Goal: Task Accomplishment & Management: Complete application form

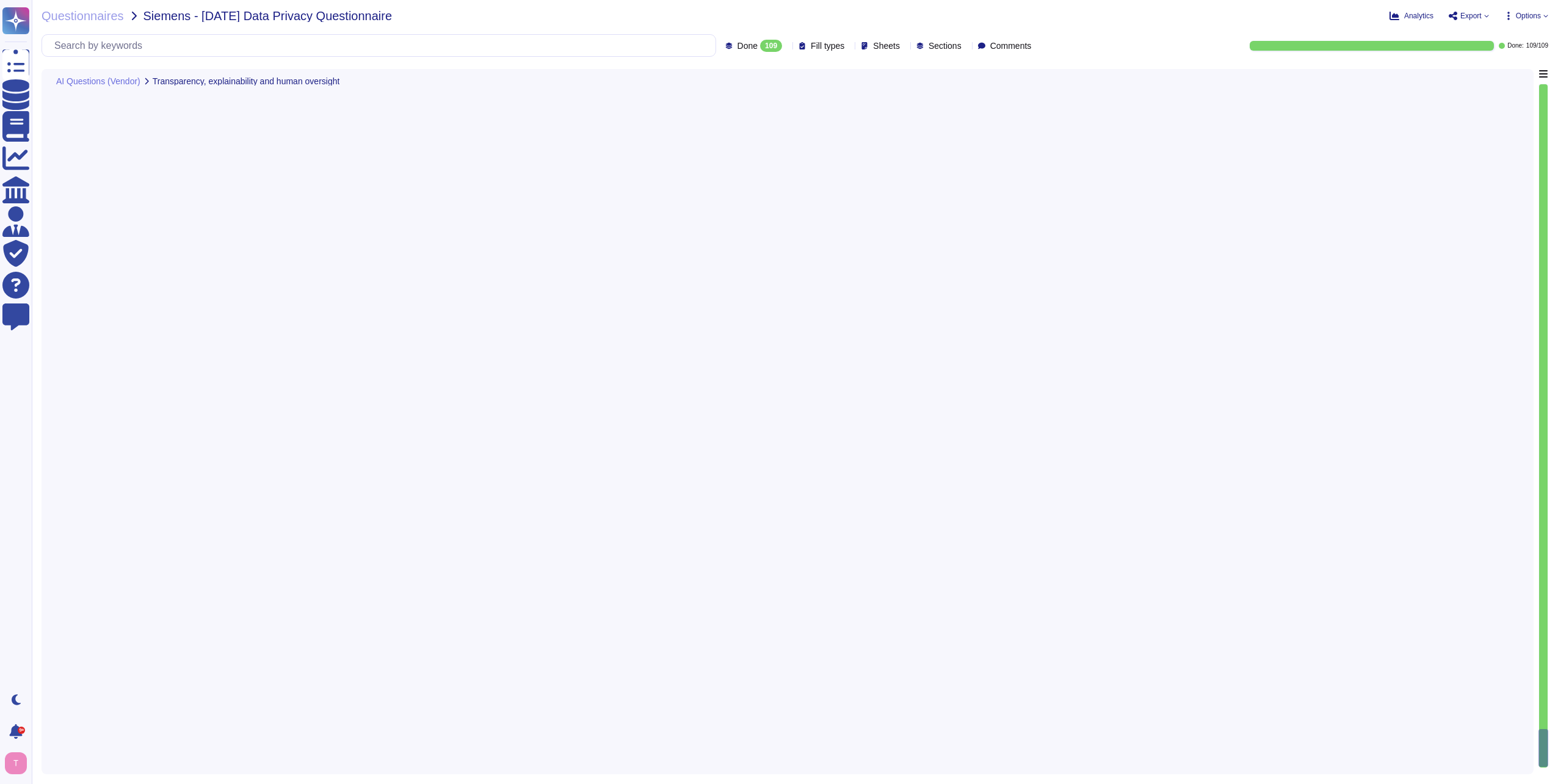
type textarea "We do not currently offer AI solutions in our customer-facing products."
type textarea "N/A. We do not currently offer AI solutions in our customer-facing products."
type textarea "We do not currently offer AI solutions in our customer-facing products."
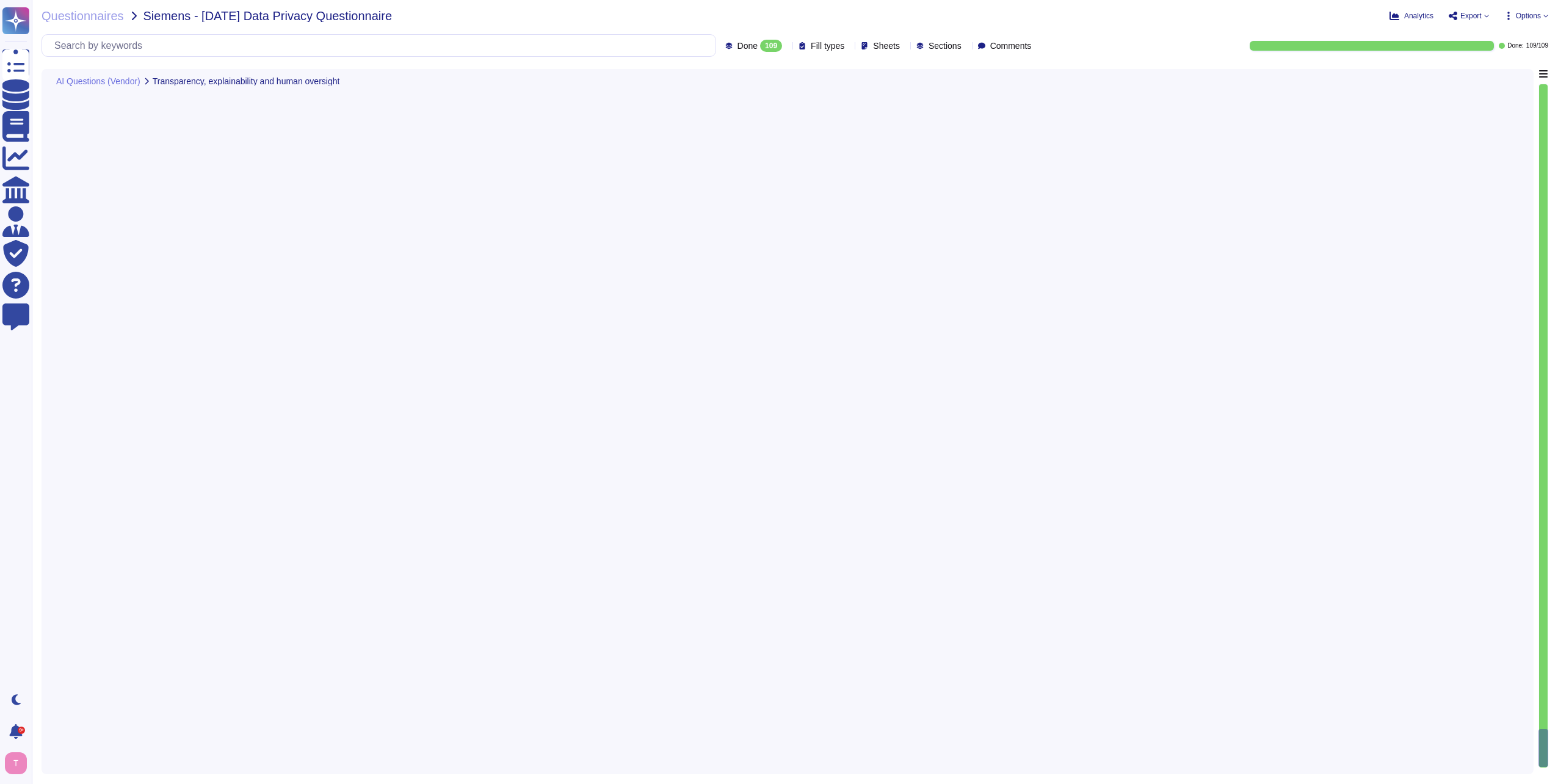
type textarea "We do not currently offer AI solutions in our customer-facing products."
type textarea "Yes, at Sectigo, we welcome any questions, feedback, or comments regarding our …"
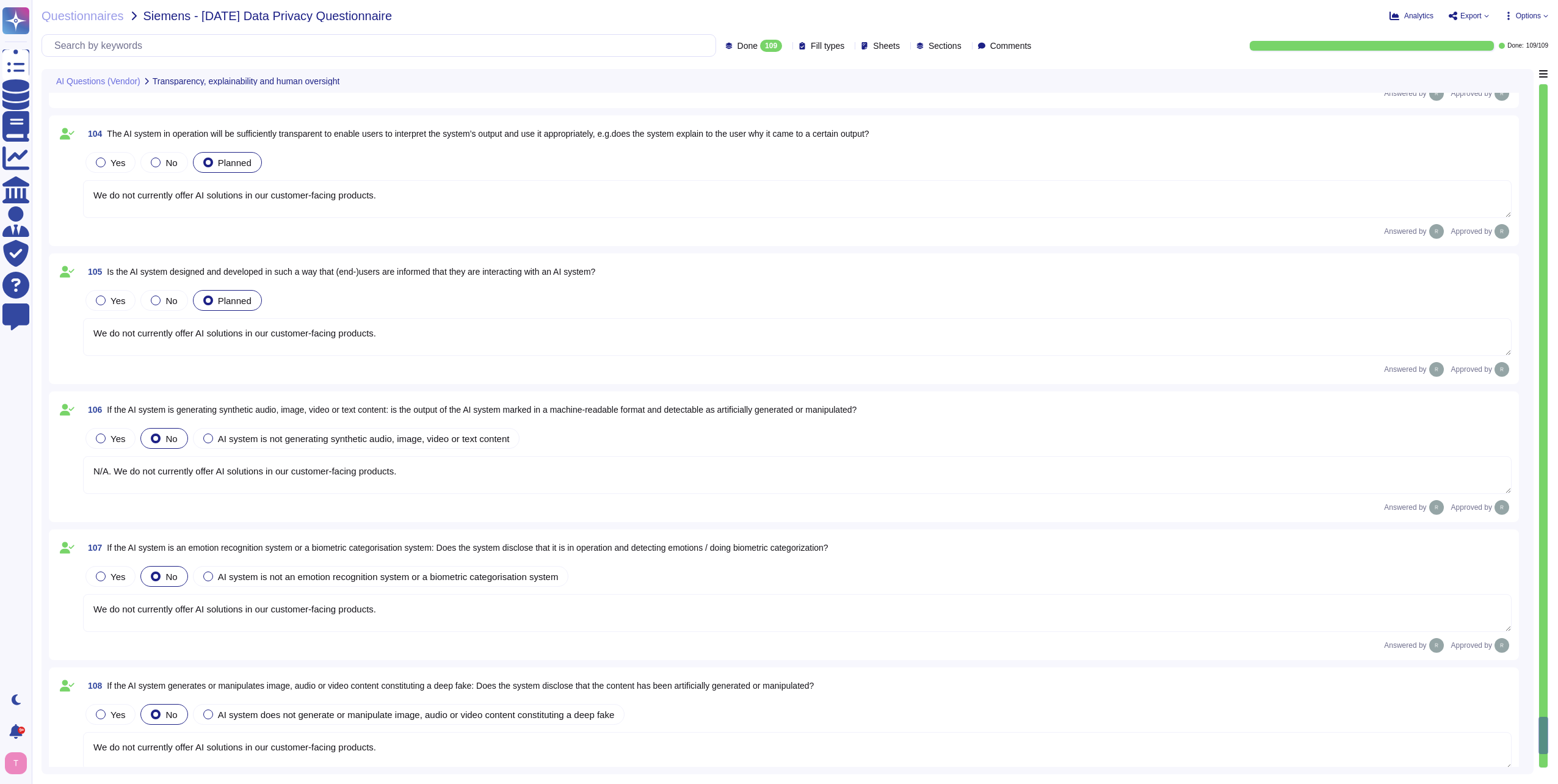
scroll to position [14250, 0]
type textarea "Yes, Sectigo provides comprehensive documentation to support the access feature…"
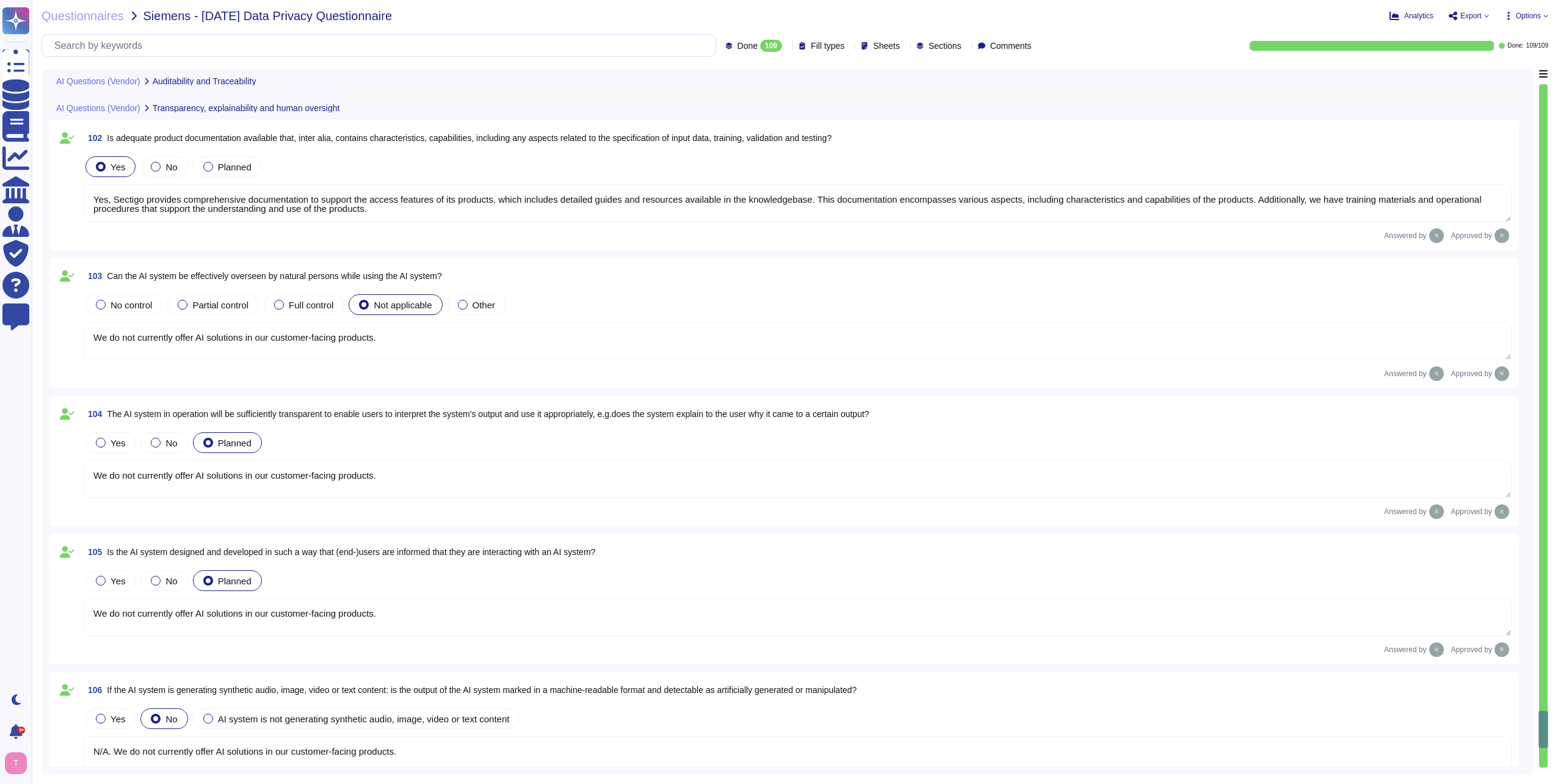
type textarea "We do not currently offer AI solutions in our customer-facing products."
type textarea "We do not currently offer AI solutions in our customer-facing products.. In gen…"
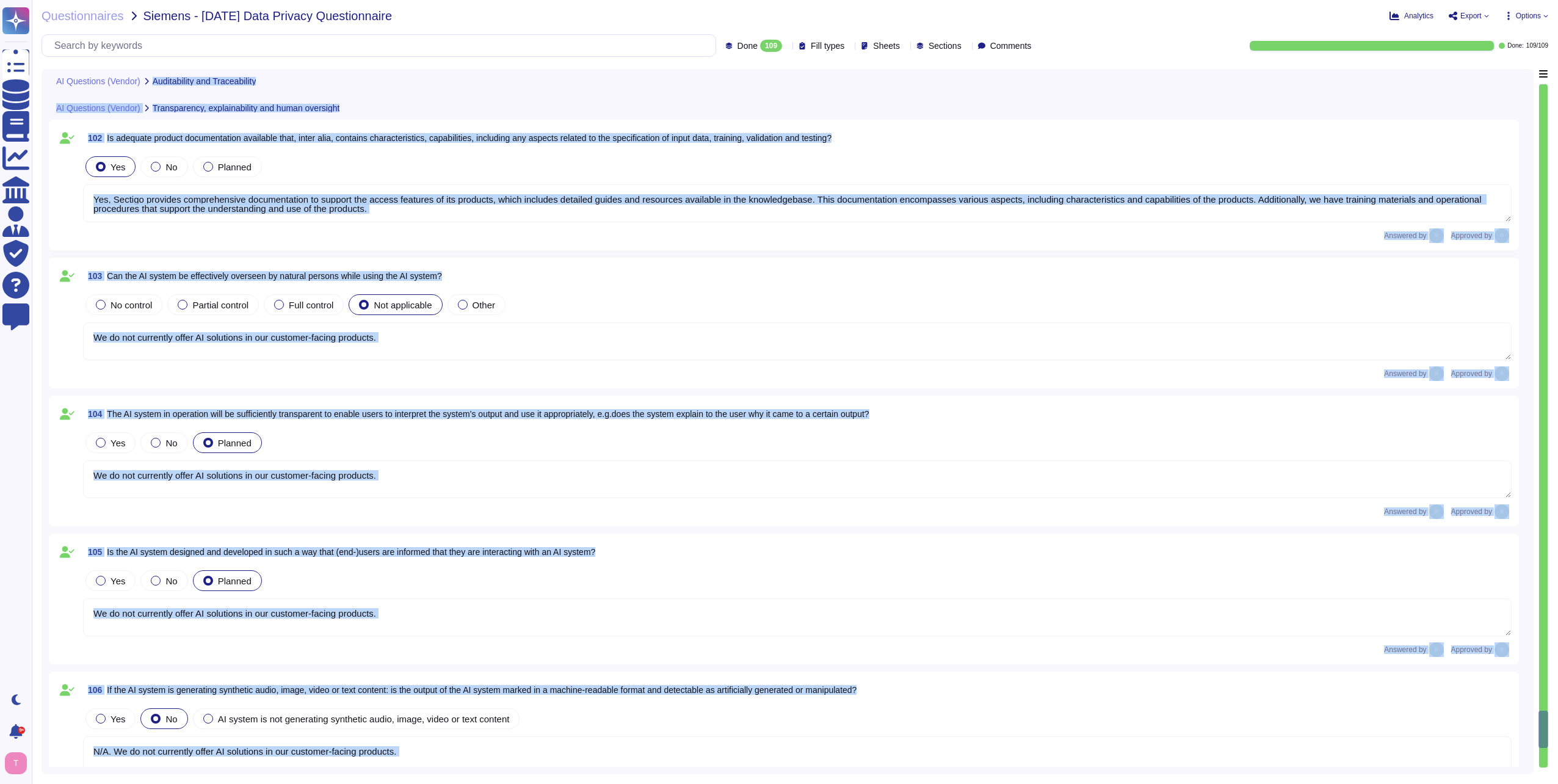
drag, startPoint x: 1545, startPoint y: 728, endPoint x: 1534, endPoint y: 679, distance: 50.2
click at [1534, 679] on div "AI Questions (Vendor) Auditability and Traceability 100 Do you have adequate lo…" at bounding box center [794, 422] width 1506 height 705
click at [1131, 387] on div "103 Can the AI system be effectively overseen by natural persons while using th…" at bounding box center [784, 323] width 1470 height 131
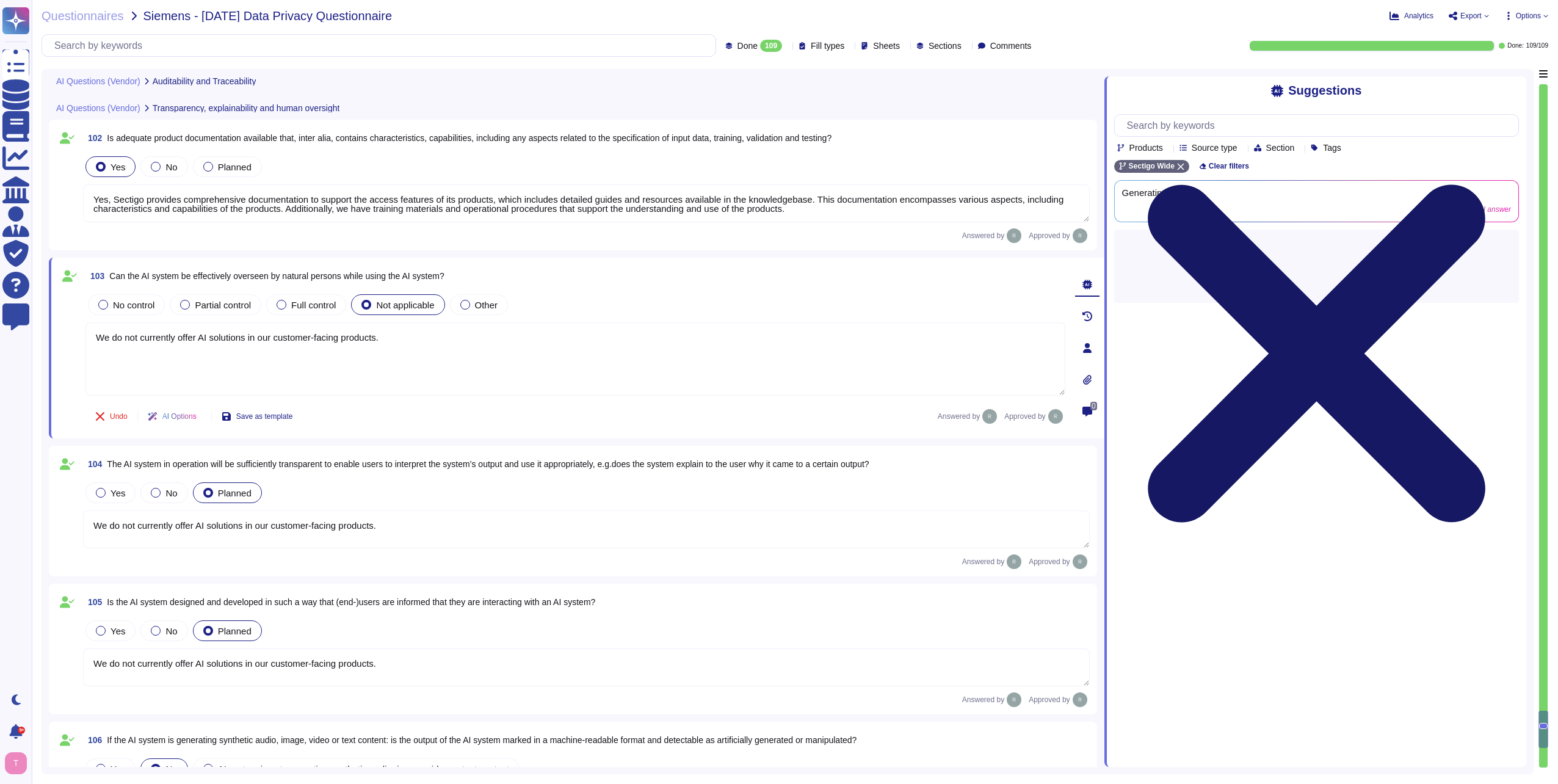
click at [1485, 185] on icon at bounding box center [1316, 353] width 338 height 338
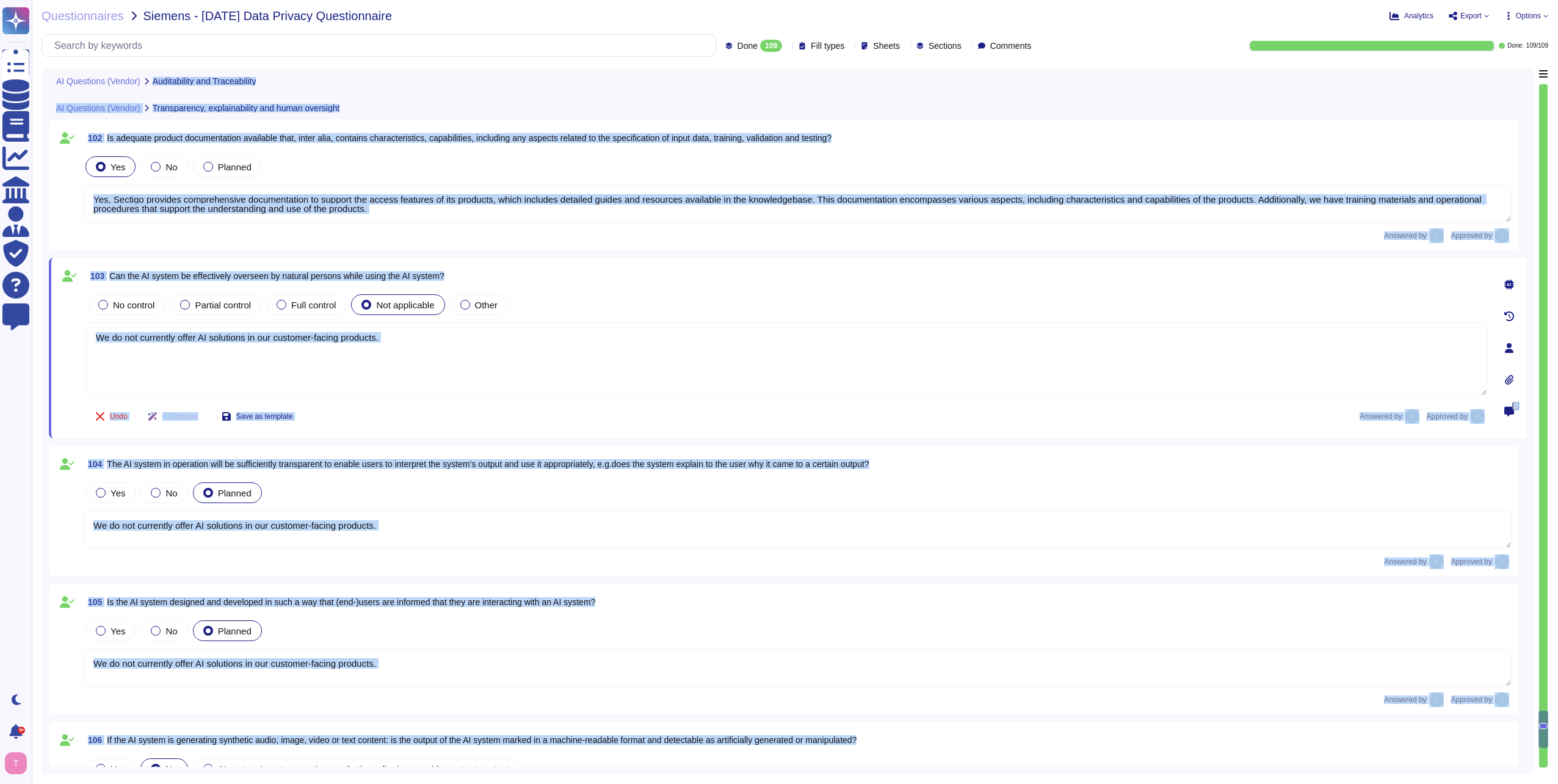
drag, startPoint x: 1542, startPoint y: 726, endPoint x: 1531, endPoint y: 679, distance: 48.3
click at [1531, 679] on div "AI Questions (Vendor) Auditability and Traceability 100 Do you have adequate lo…" at bounding box center [794, 422] width 1506 height 705
drag, startPoint x: 1531, startPoint y: 679, endPoint x: 1547, endPoint y: 737, distance: 60.2
click at [1547, 737] on div at bounding box center [1543, 729] width 10 height 38
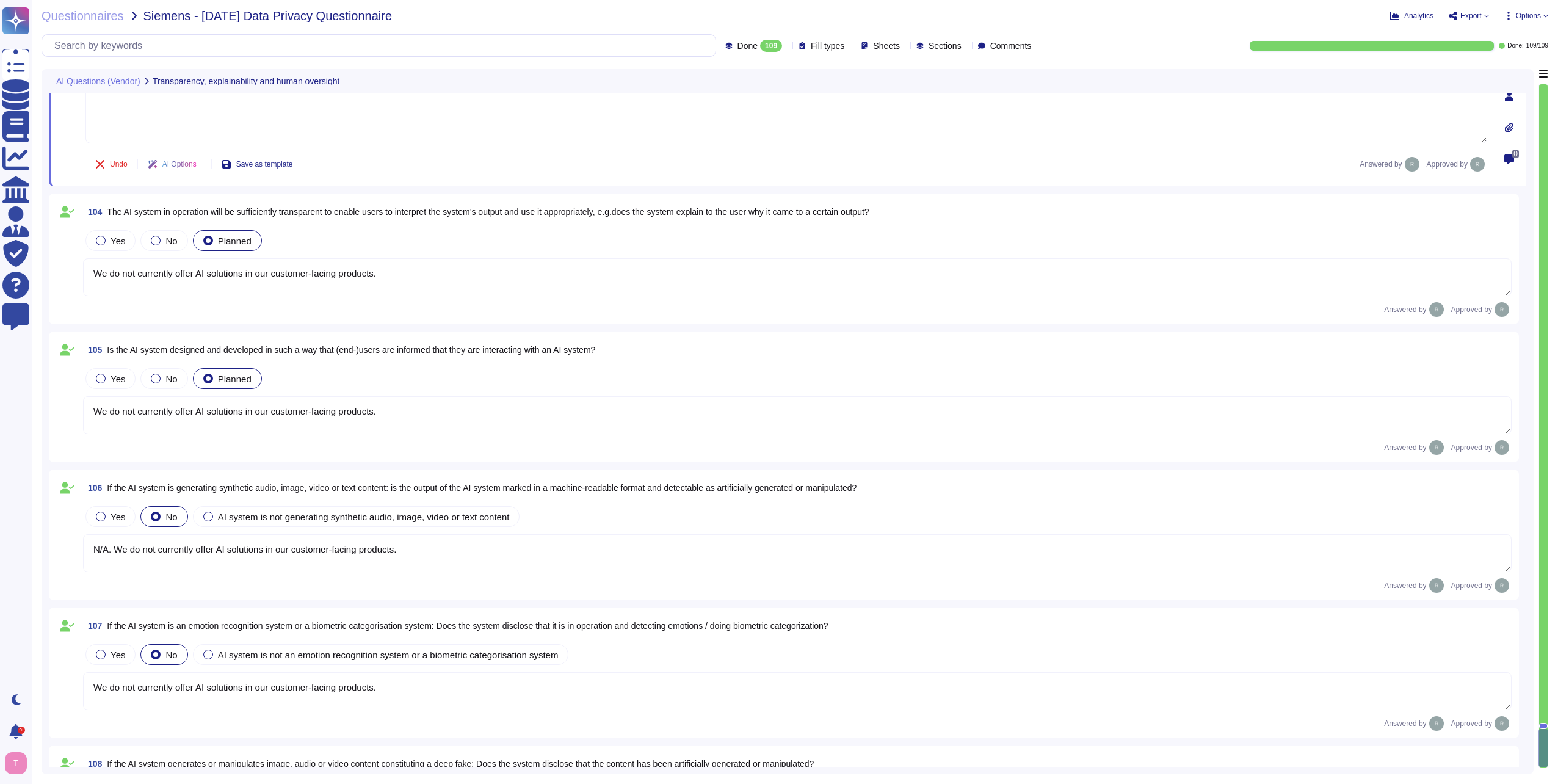
type textarea "Yes, at Sectigo, we welcome any questions, feedback, or comments regarding our …"
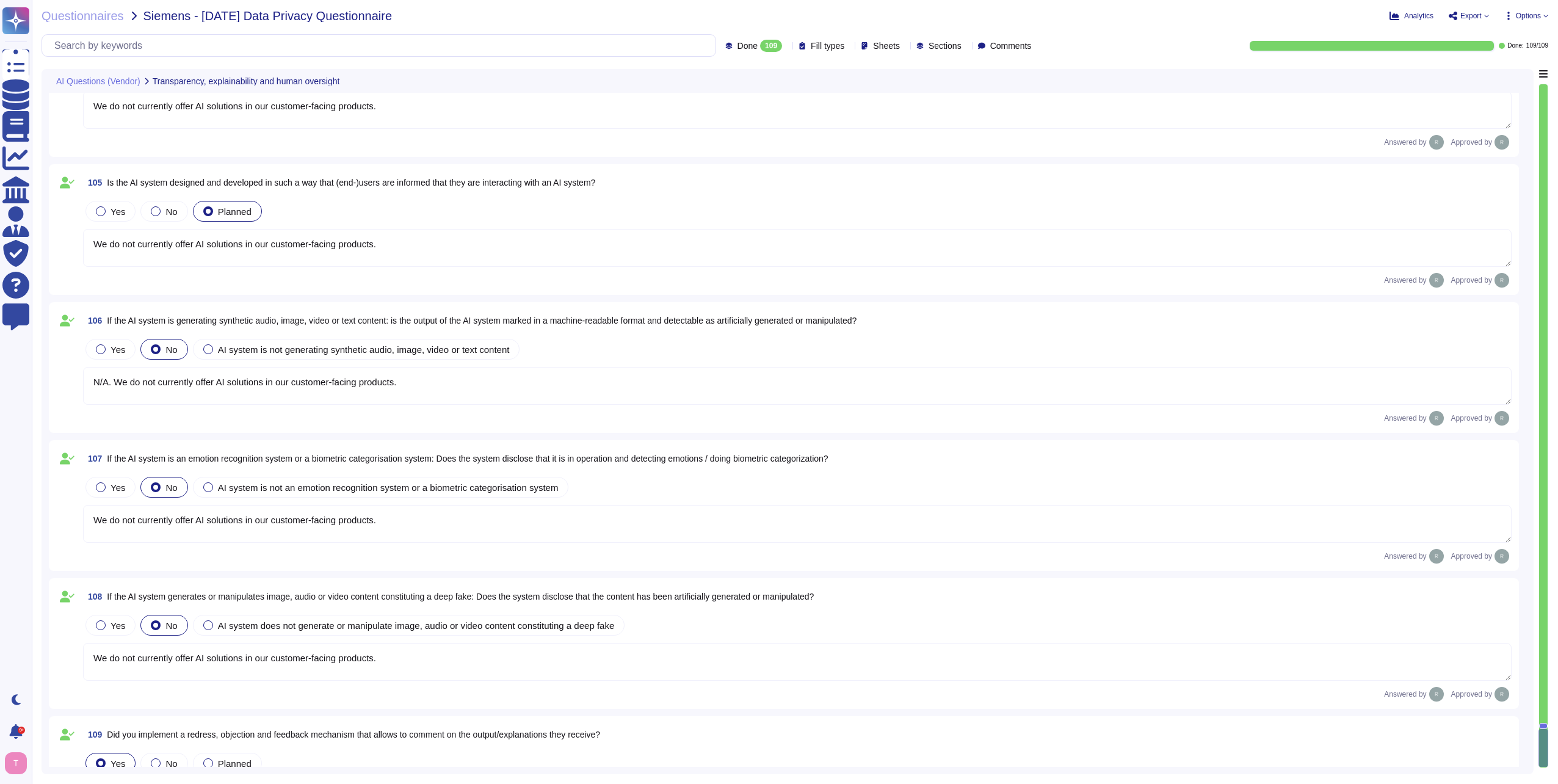
scroll to position [14704, 0]
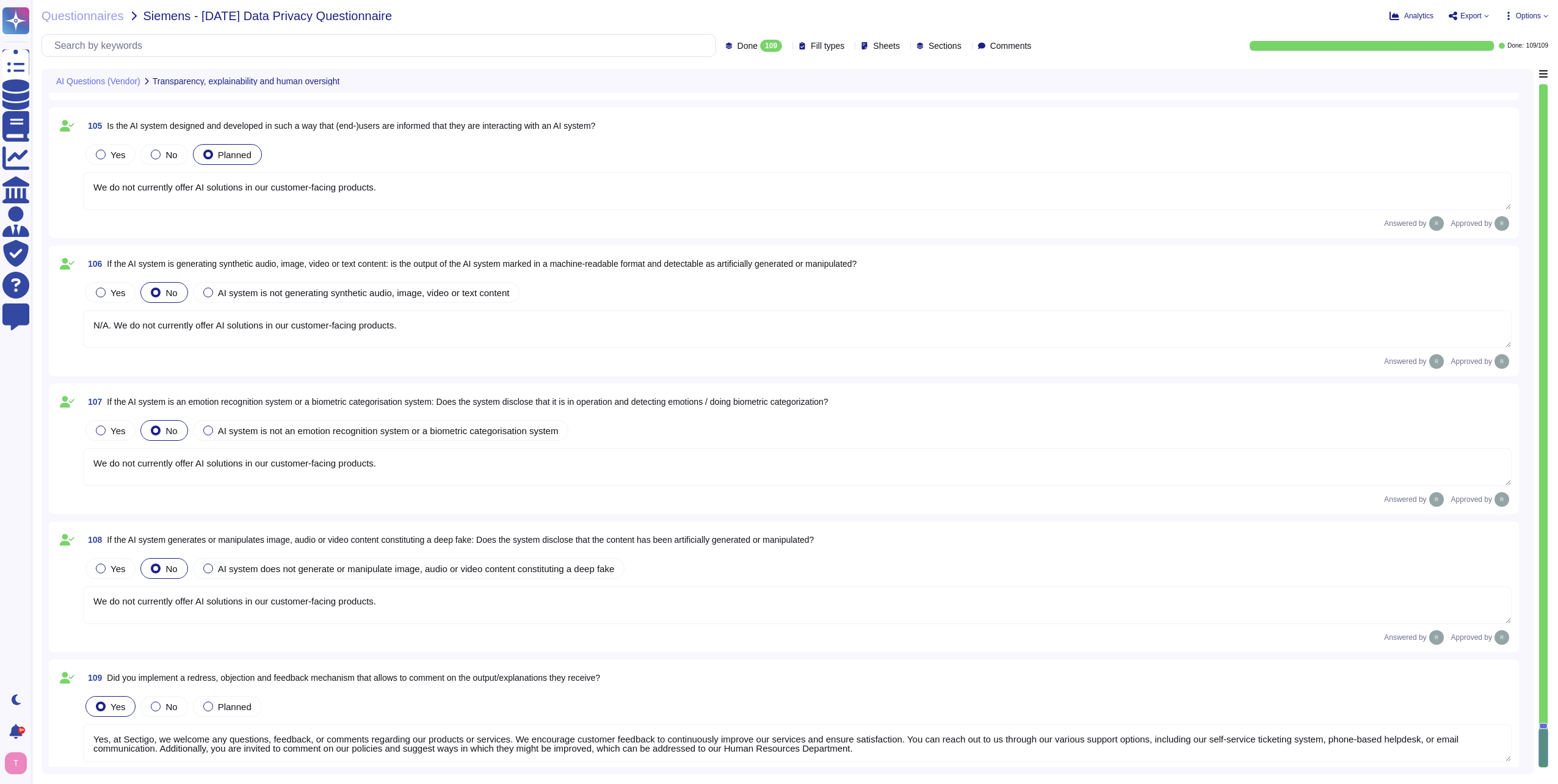
click at [1543, 231] on div at bounding box center [1543, 425] width 9 height 683
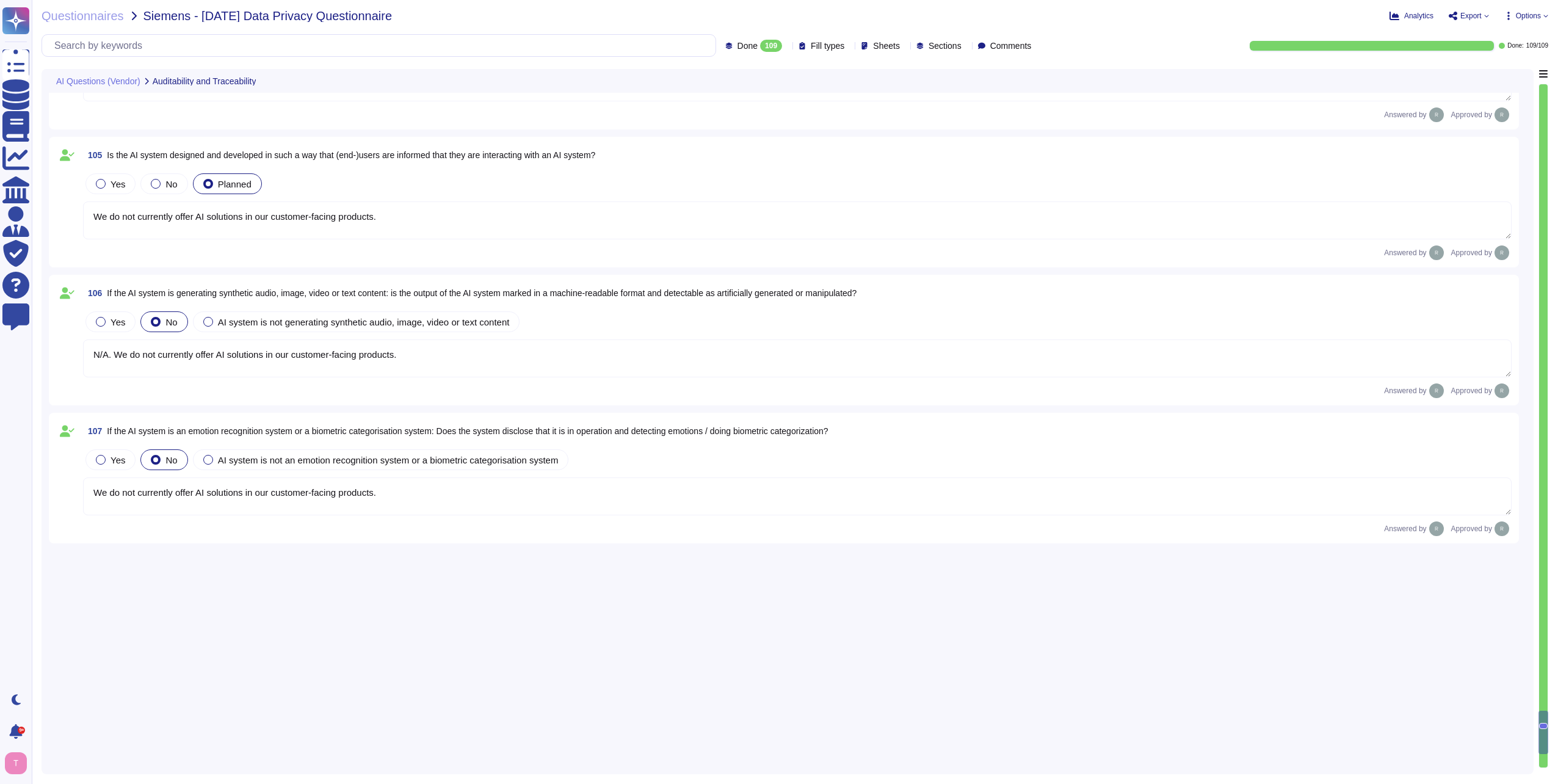
type textarea "We do not currently offer AI solutions in our customer-facing products. However…"
type textarea "We do not currently offer AI solutions in our customer-facing products."
type textarea "We do not currently offer AI solutions in our customer-facing products.. In gen…"
type textarea "Yes, Sectigo provides comprehensive documentation to support the access feature…"
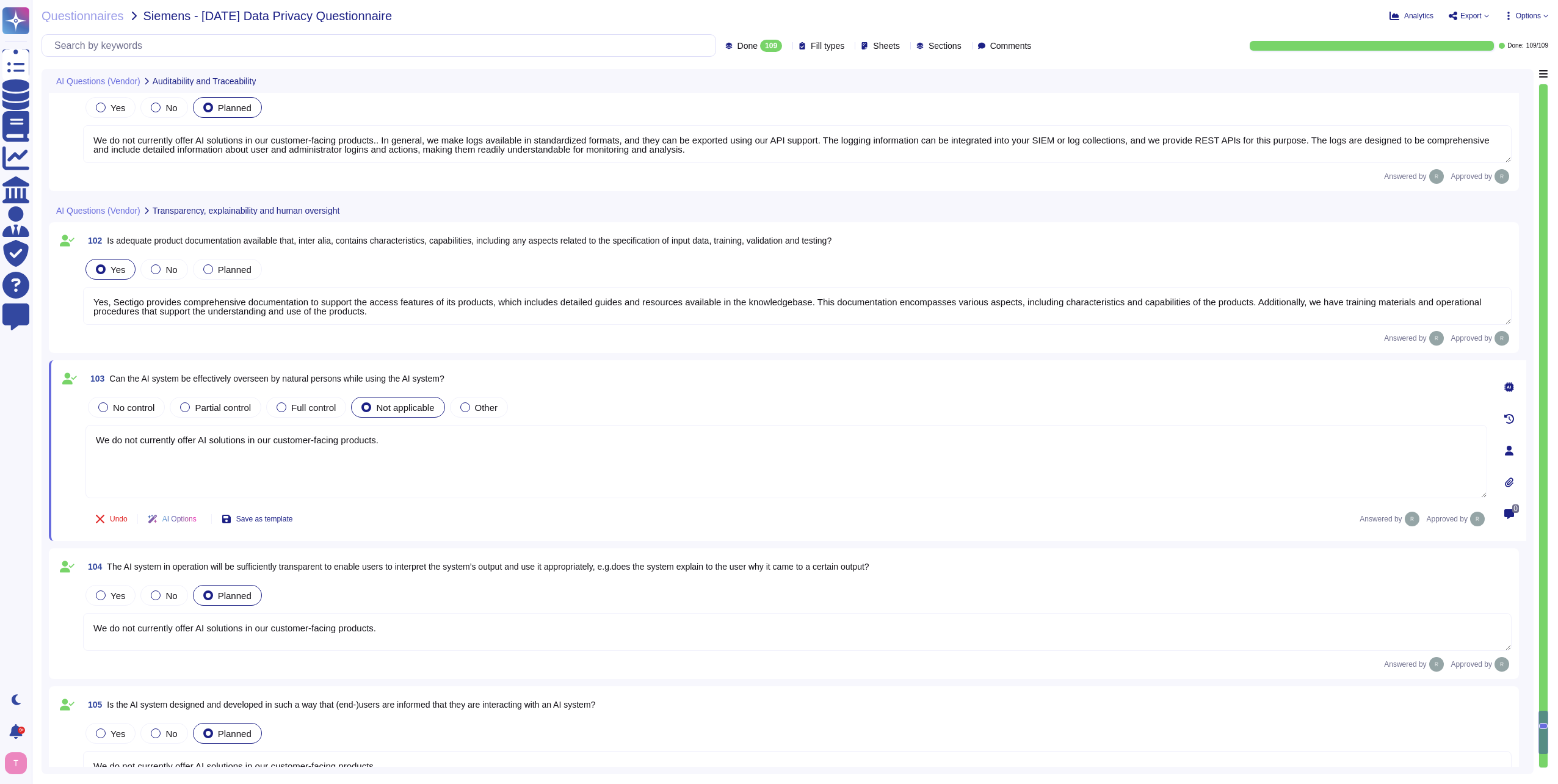
click at [1543, 231] on div at bounding box center [1543, 425] width 9 height 683
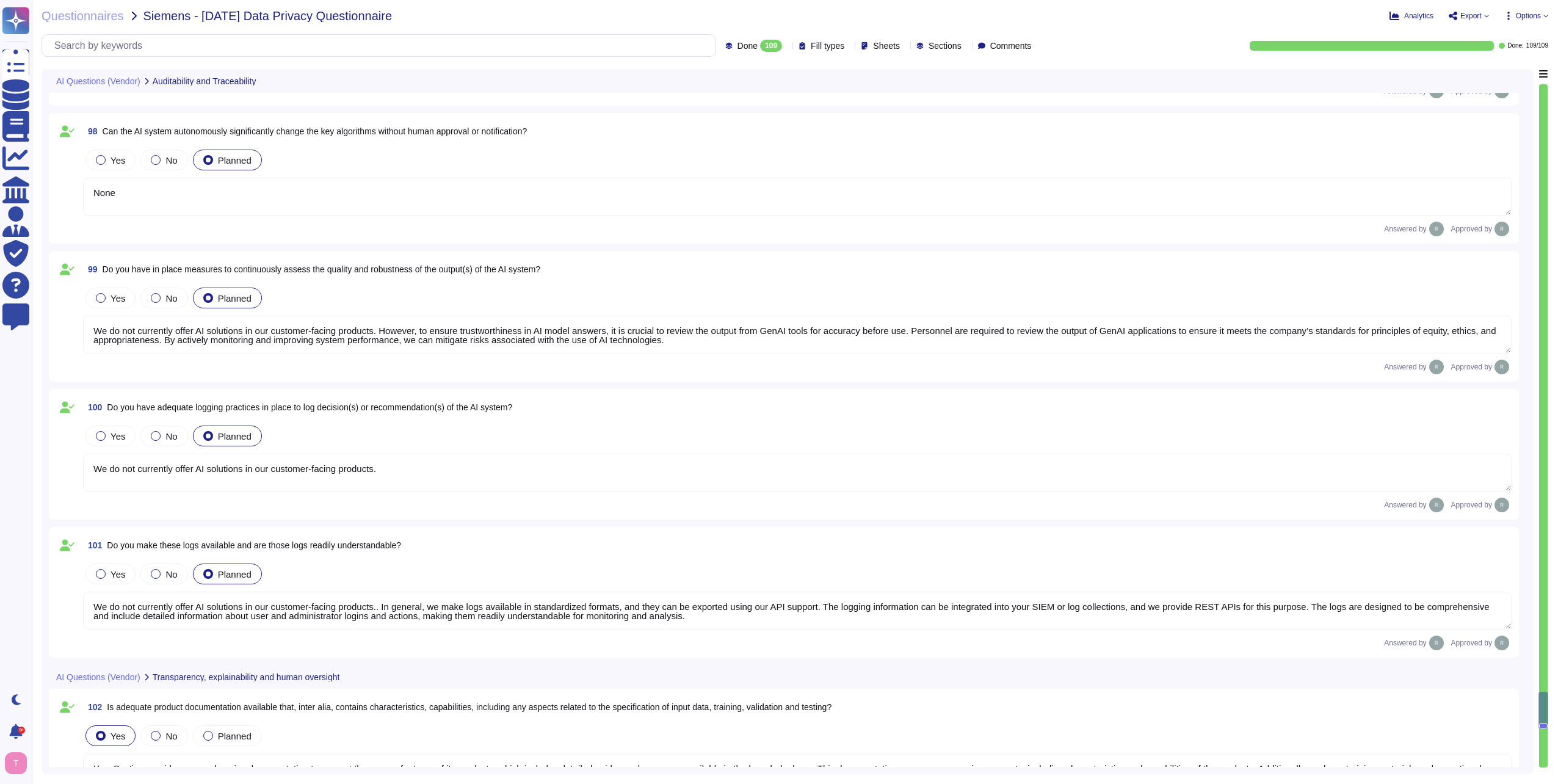
click at [1543, 231] on div at bounding box center [1543, 425] width 9 height 683
type textarea "None"
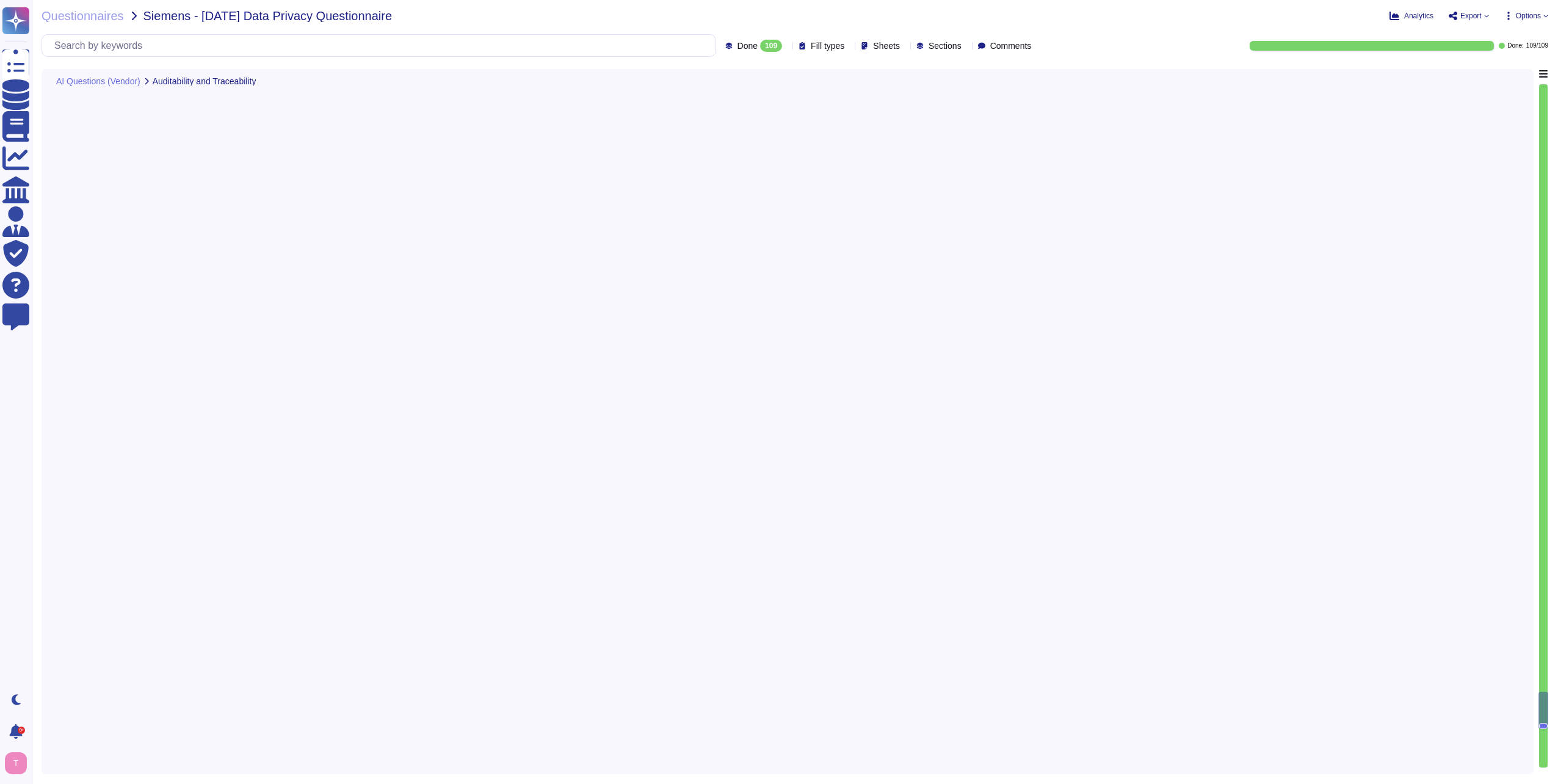
click at [1543, 231] on div at bounding box center [1543, 425] width 9 height 683
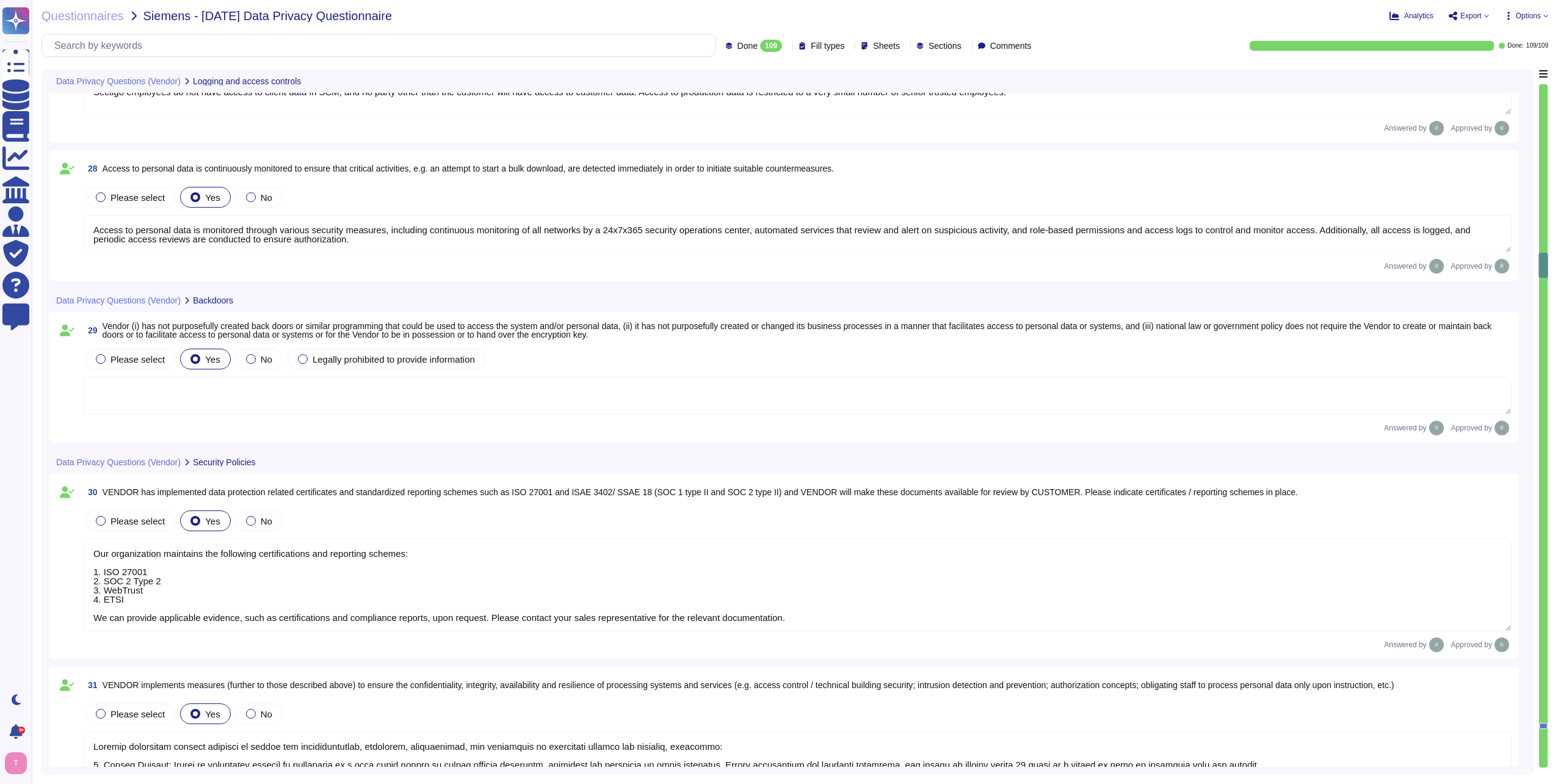
type textarea "Access to personal data is limited to a very small number of senior trusted emp…"
type textarea "Access logs and other similar trails are protected from unauthorized access, mo…"
type textarea "Sectigo employees do not have access to client data in SCM, and no party other …"
type textarea "Access to personal data is monitored through various security measures, includi…"
type textarea "Our organization maintains the following certifications and reporting schemes: …"
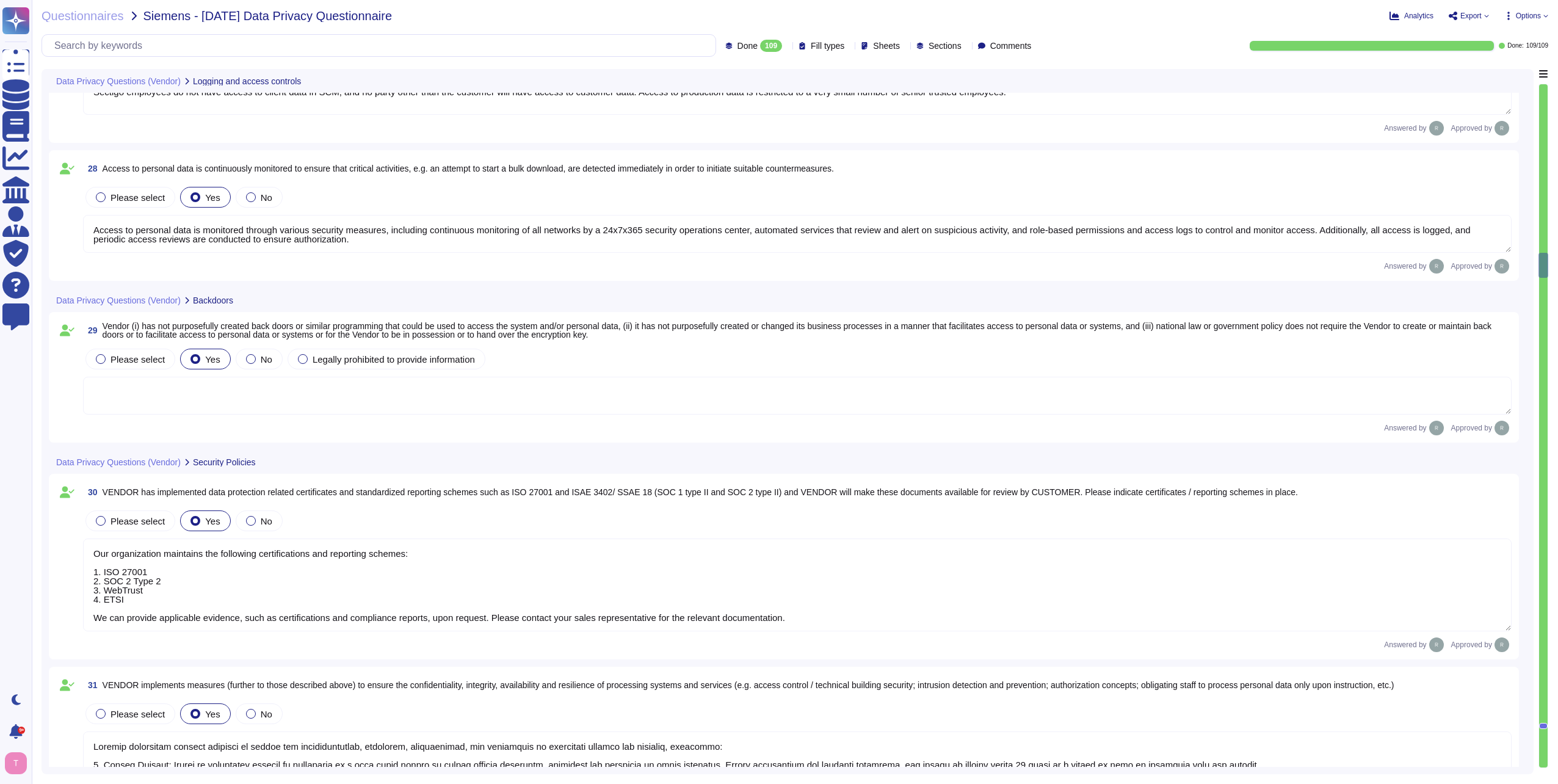
scroll to position [3305, 0]
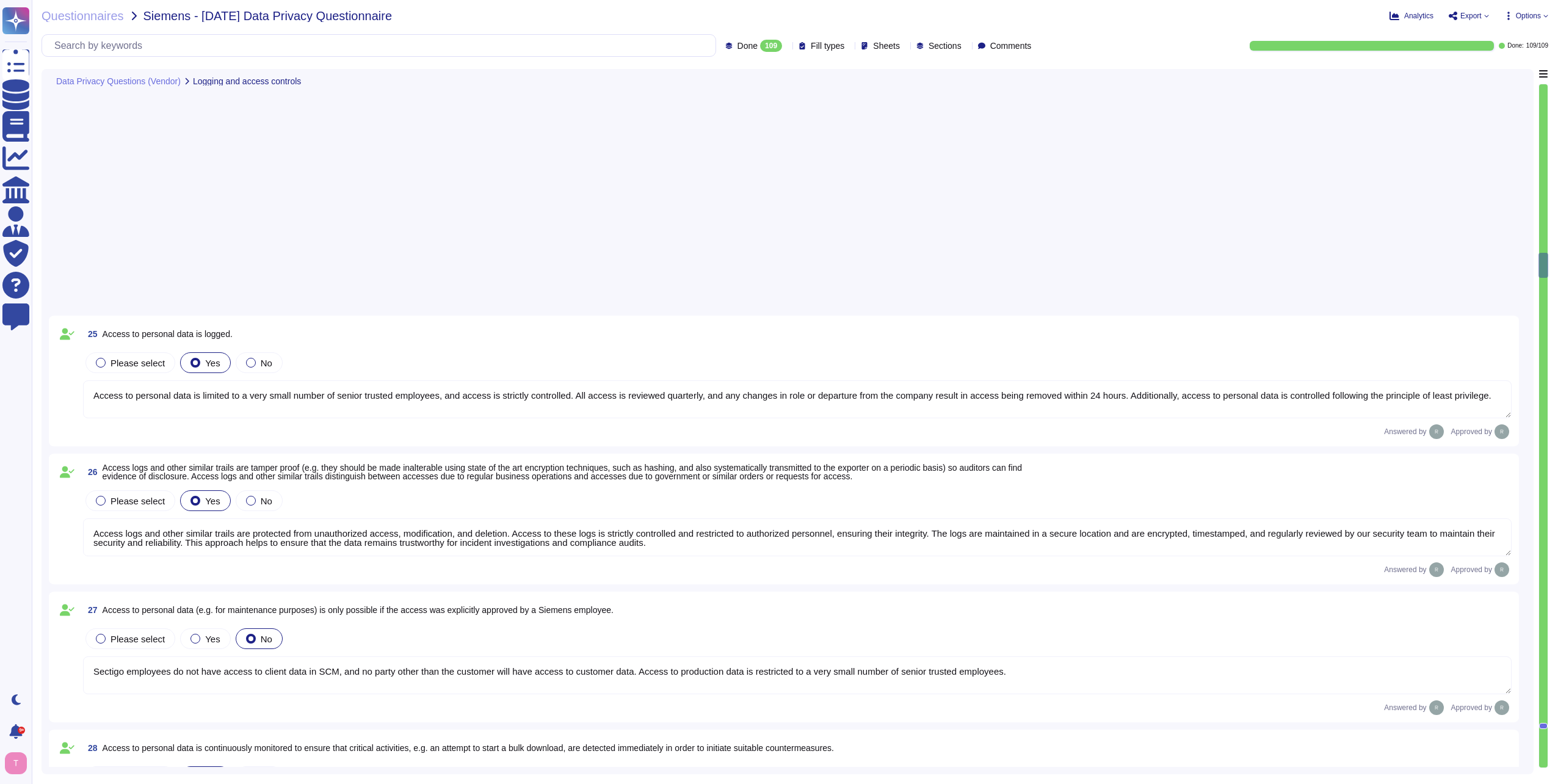
click at [1543, 231] on div at bounding box center [1543, 425] width 9 height 683
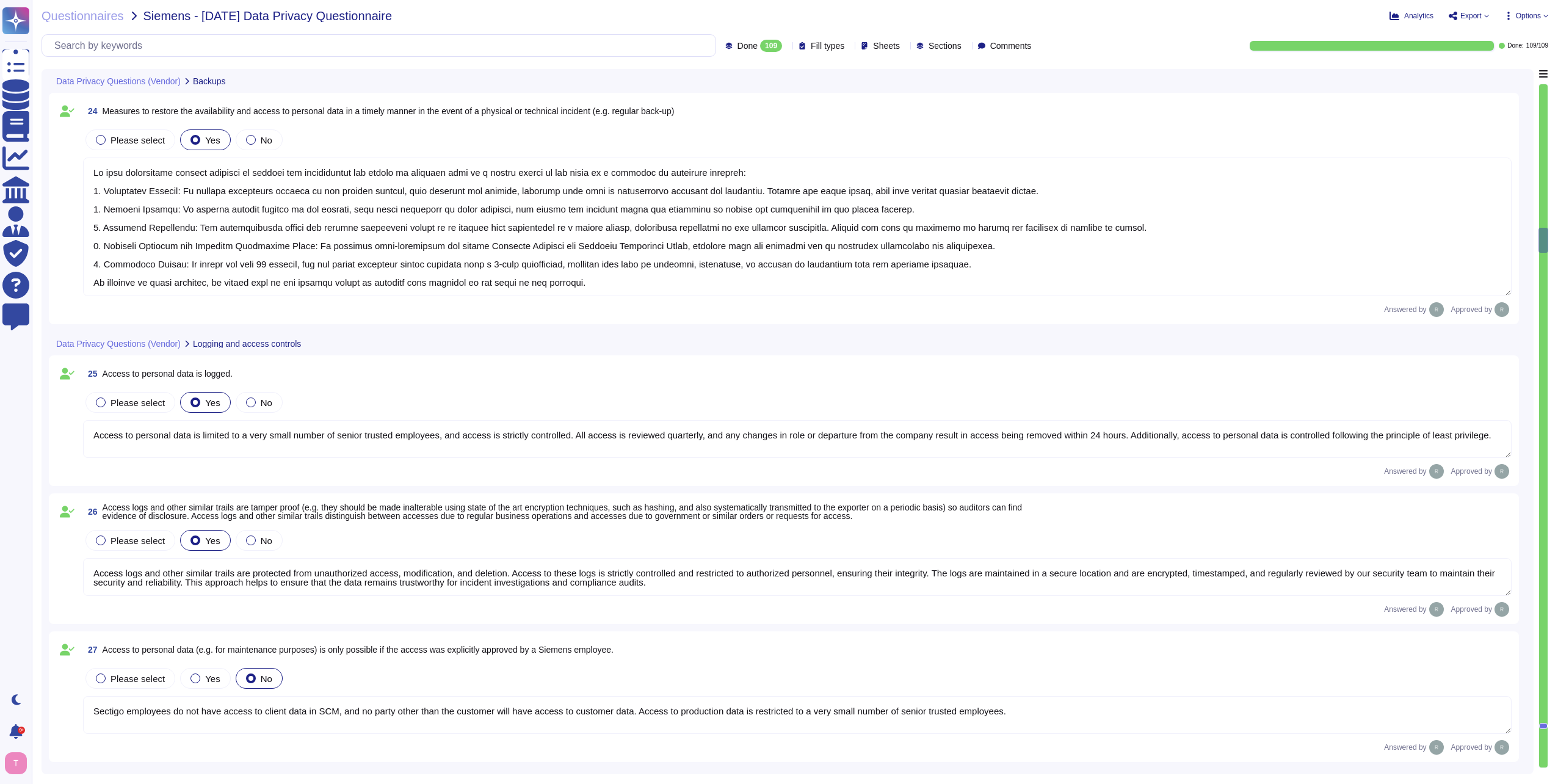
click at [1541, 230] on div at bounding box center [1543, 425] width 10 height 684
type textarea "We have implemented several measures to restore the availability and access to …"
click at [1540, 136] on div at bounding box center [1543, 425] width 9 height 683
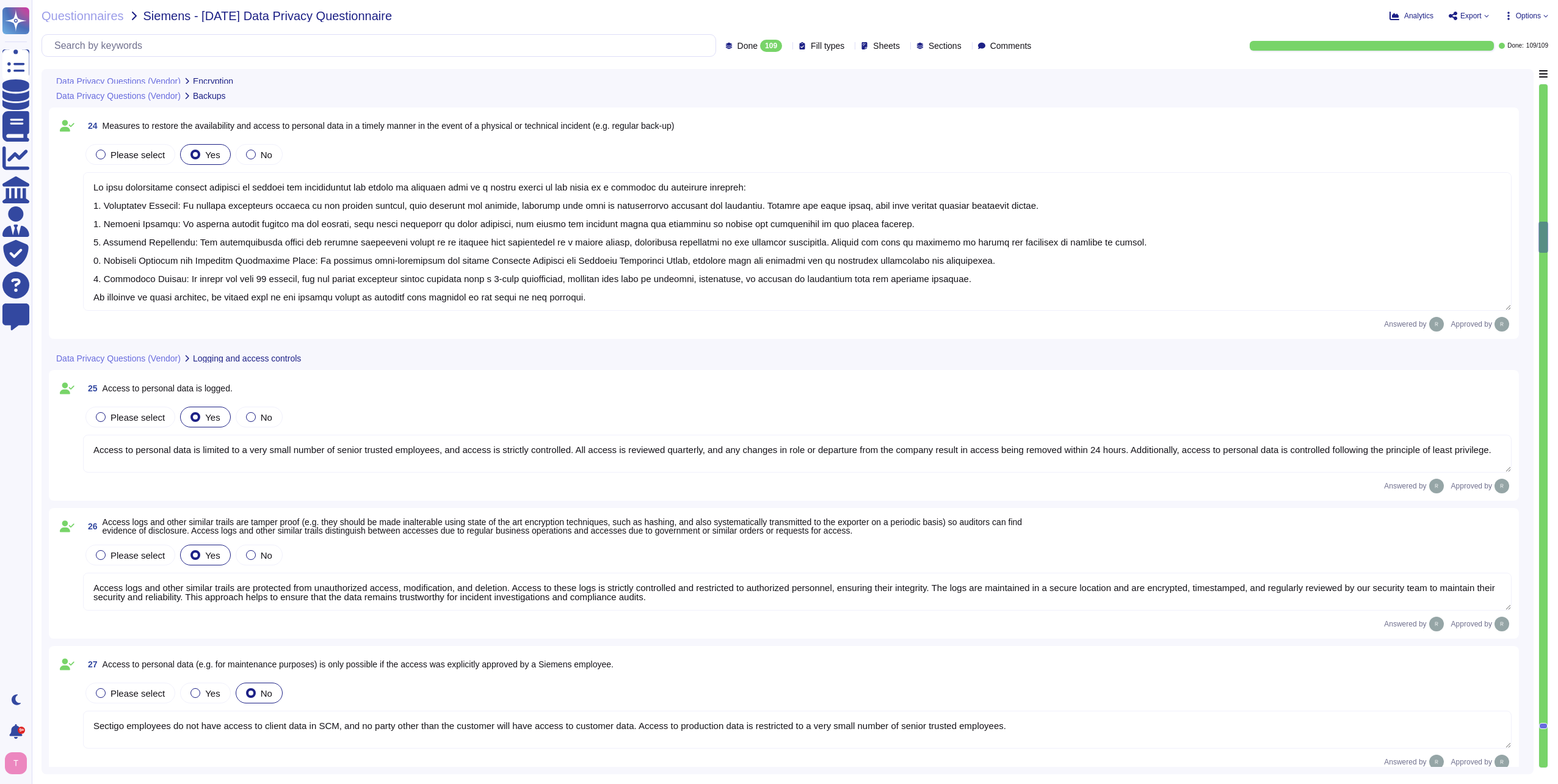
type textarea "A formal process to manage cryptographic keys shall be developed and implemente…"
type textarea "We use data masking techniques to obfuscate sensitive customer data during proc…"
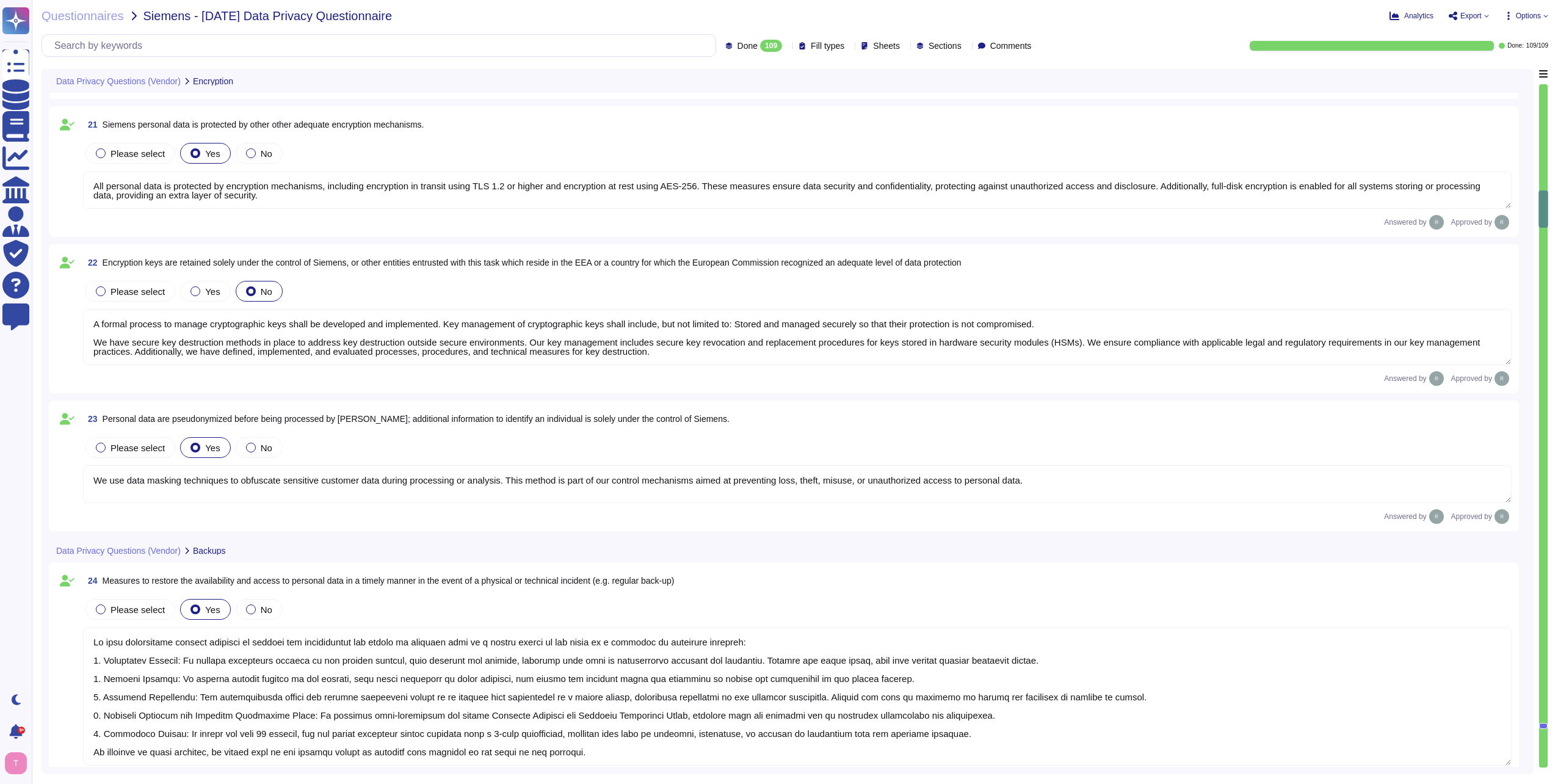
type textarea "Customers keep their own keys. They may elect to have private keys stored on th…"
type textarea "Our Solution is a SaaS which can be accessed through internet. Customers keep t…"
type textarea "All personal data is protected by encryption mechanisms, including encryption i…"
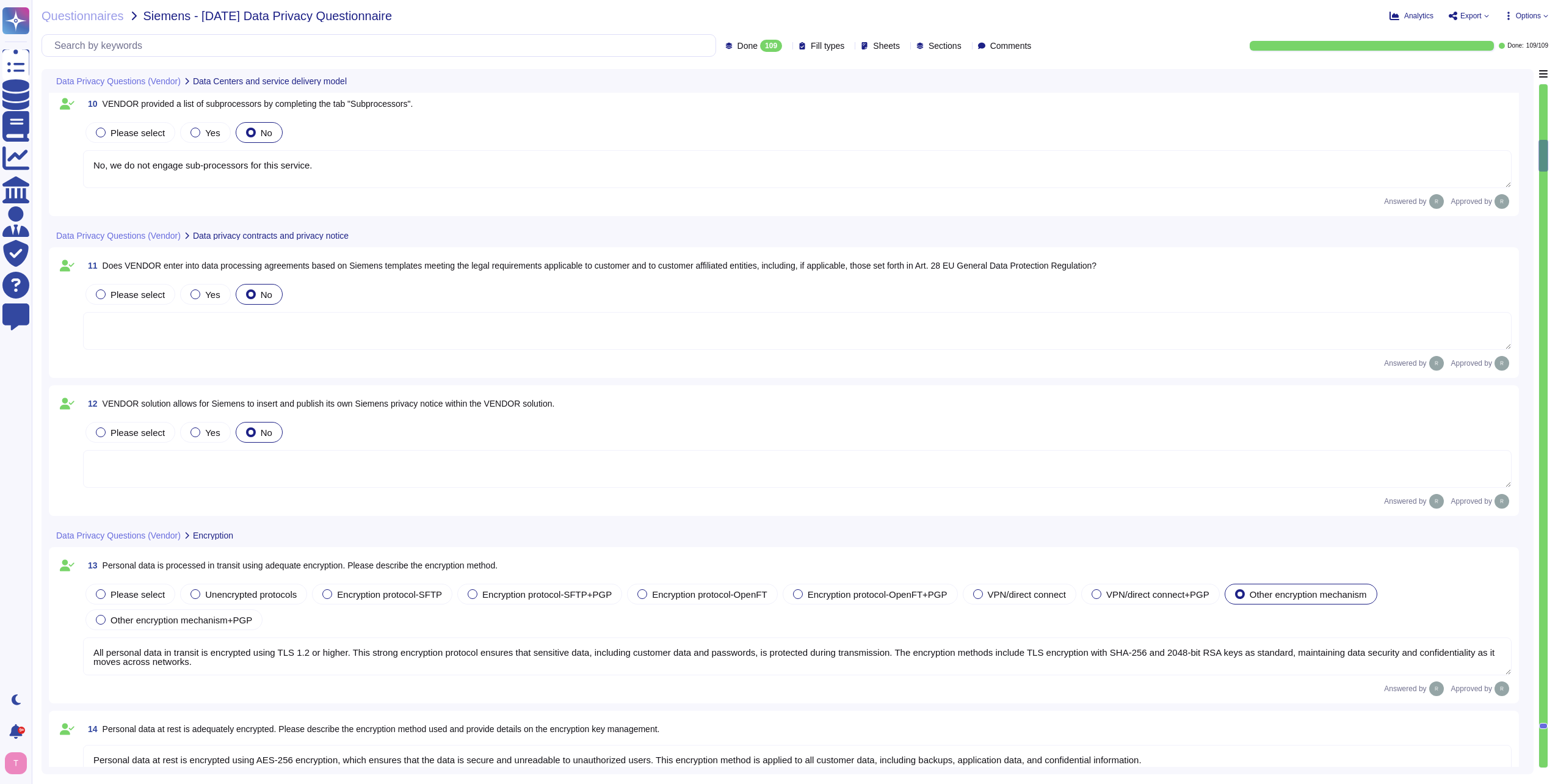
type textarea "Yes, Siemens can select the data center location for hosting customer personal …"
type textarea "No, we do not engage sub-processors for this service."
type textarea "All personal data in transit is encrypted using TLS 1.2 or higher. This strong …"
type textarea "Personal data at rest is encrypted using AES-256 encryption, which ensures that…"
type textarea "Customers keep their own keys. They may elect to have private keys stored on th…"
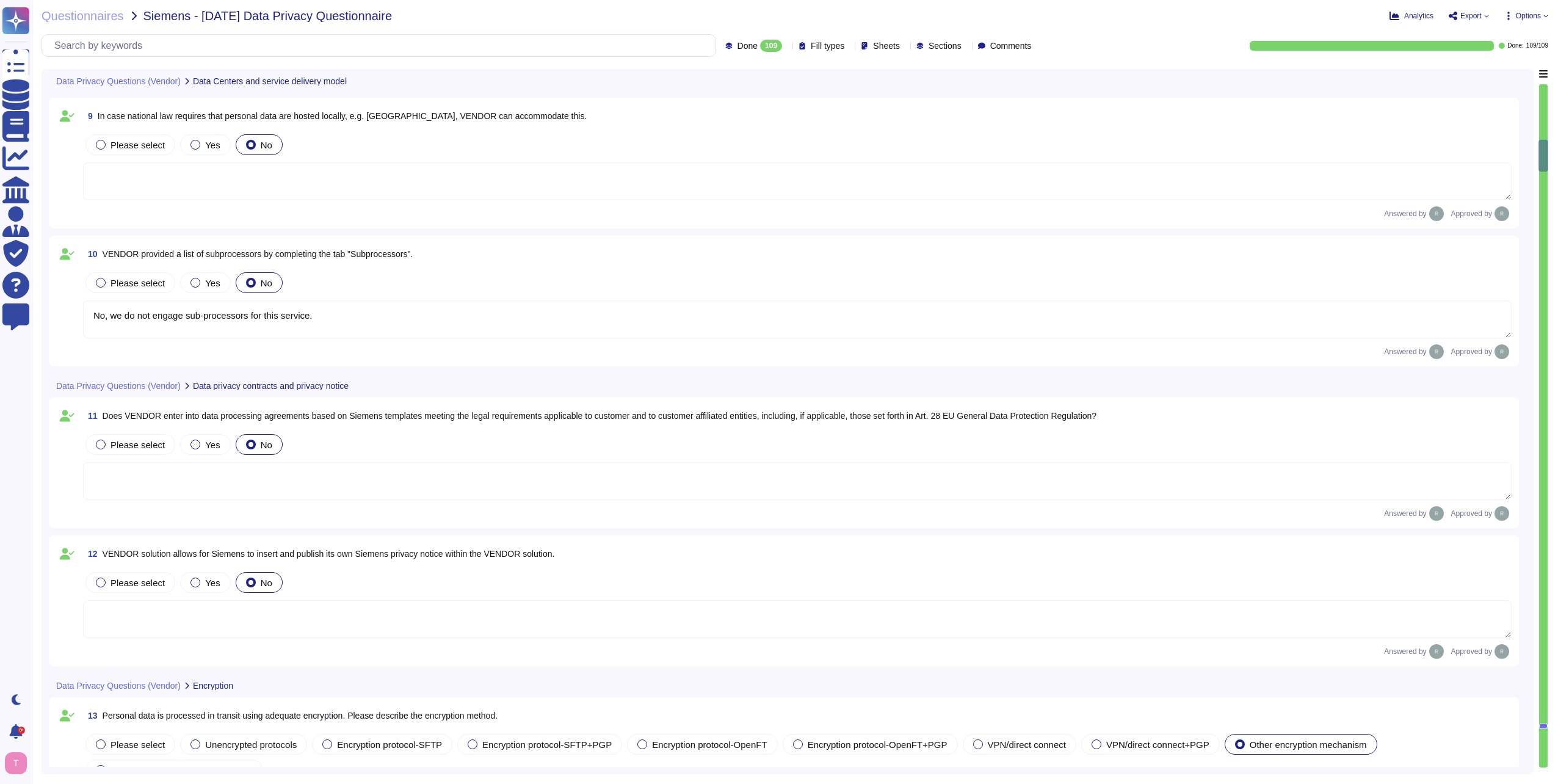
scroll to position [1244, 0]
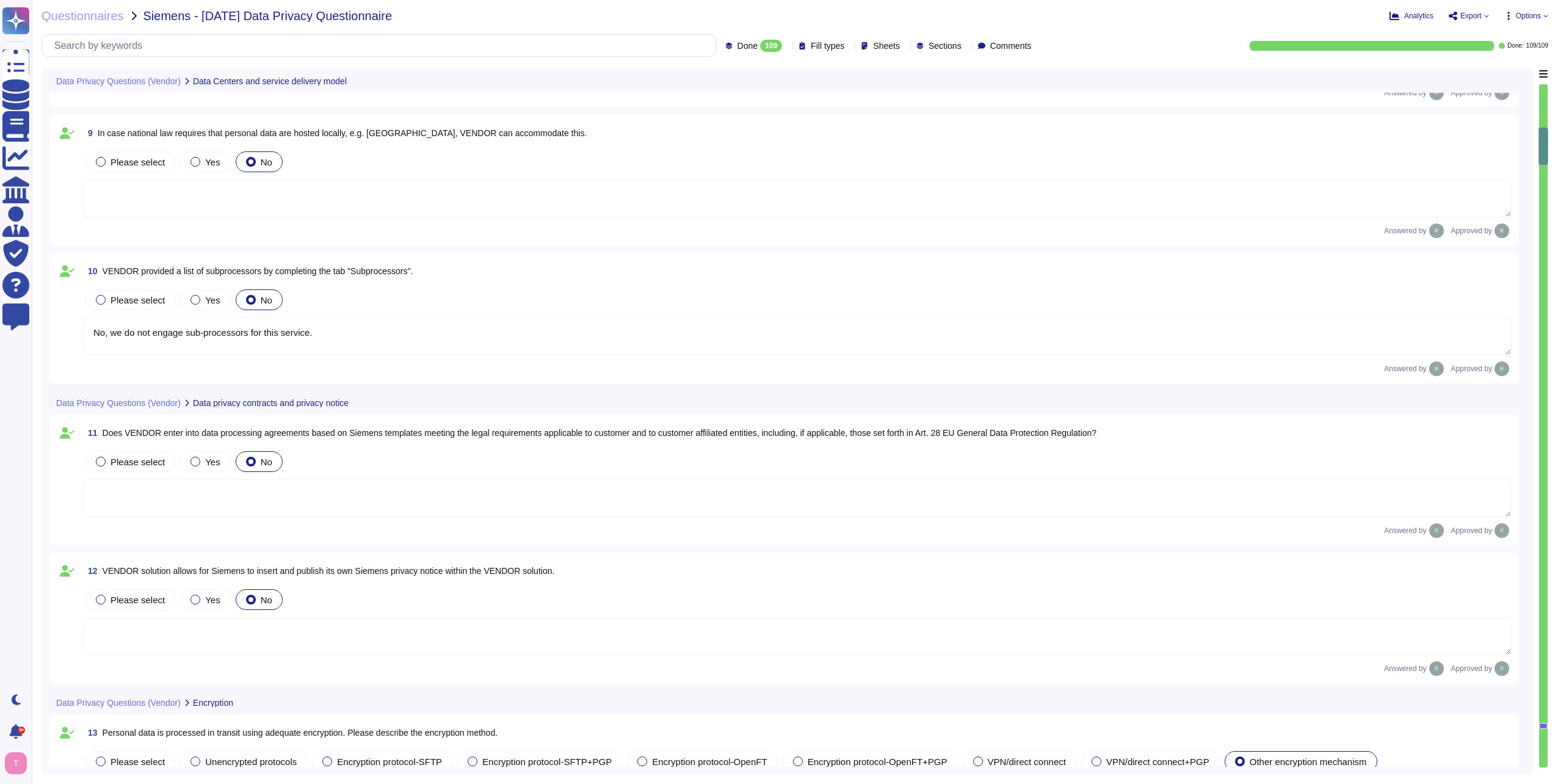
type textarea "Our data centers where the solution is hosted are located in the [GEOGRAPHIC_DA…"
type textarea "The data centers are operated by Equinix, Inc. and TeleData UK Ltd.."
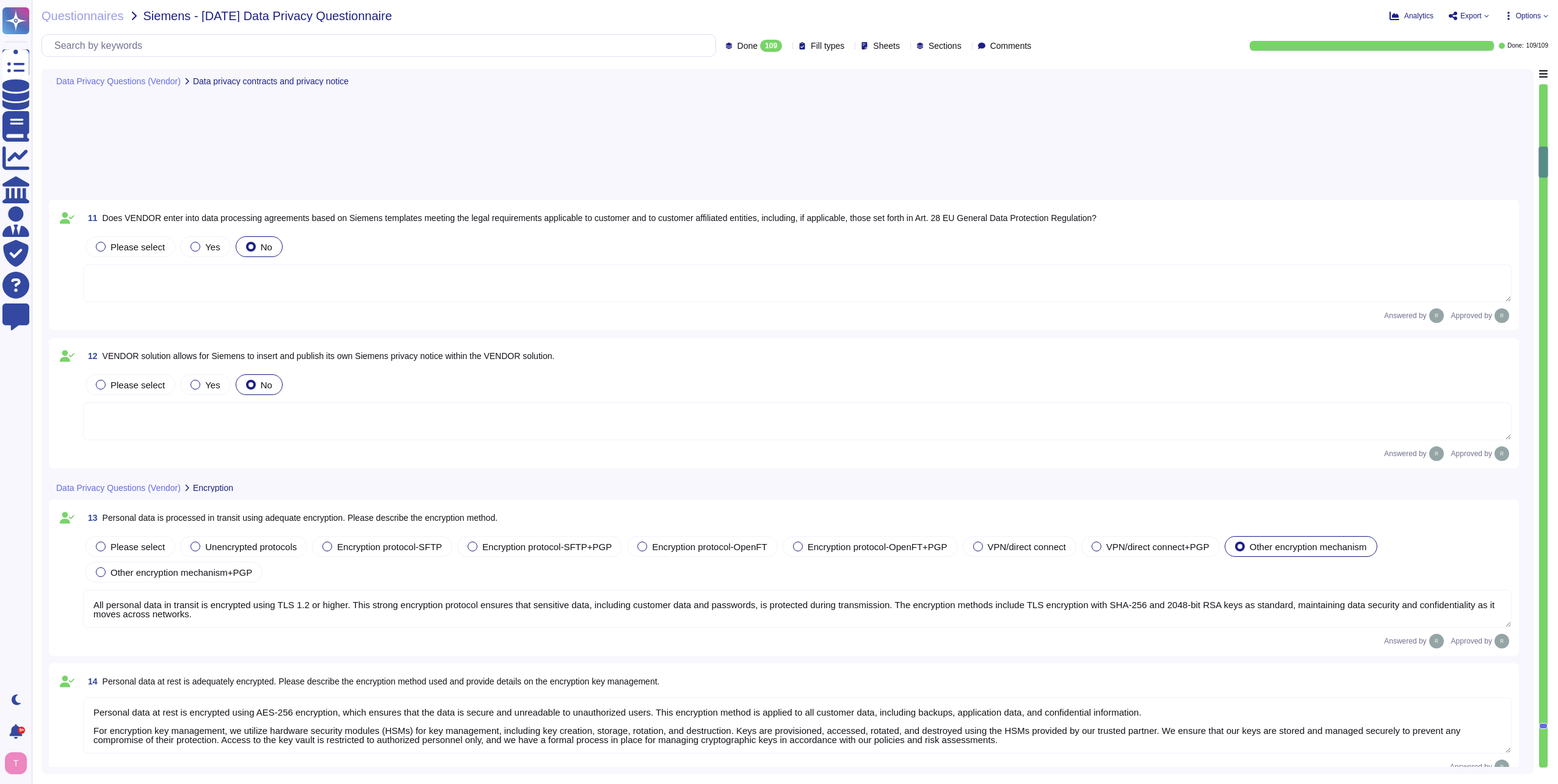
type textarea "Customers keep their own keys. They may elect to have private keys stored on th…"
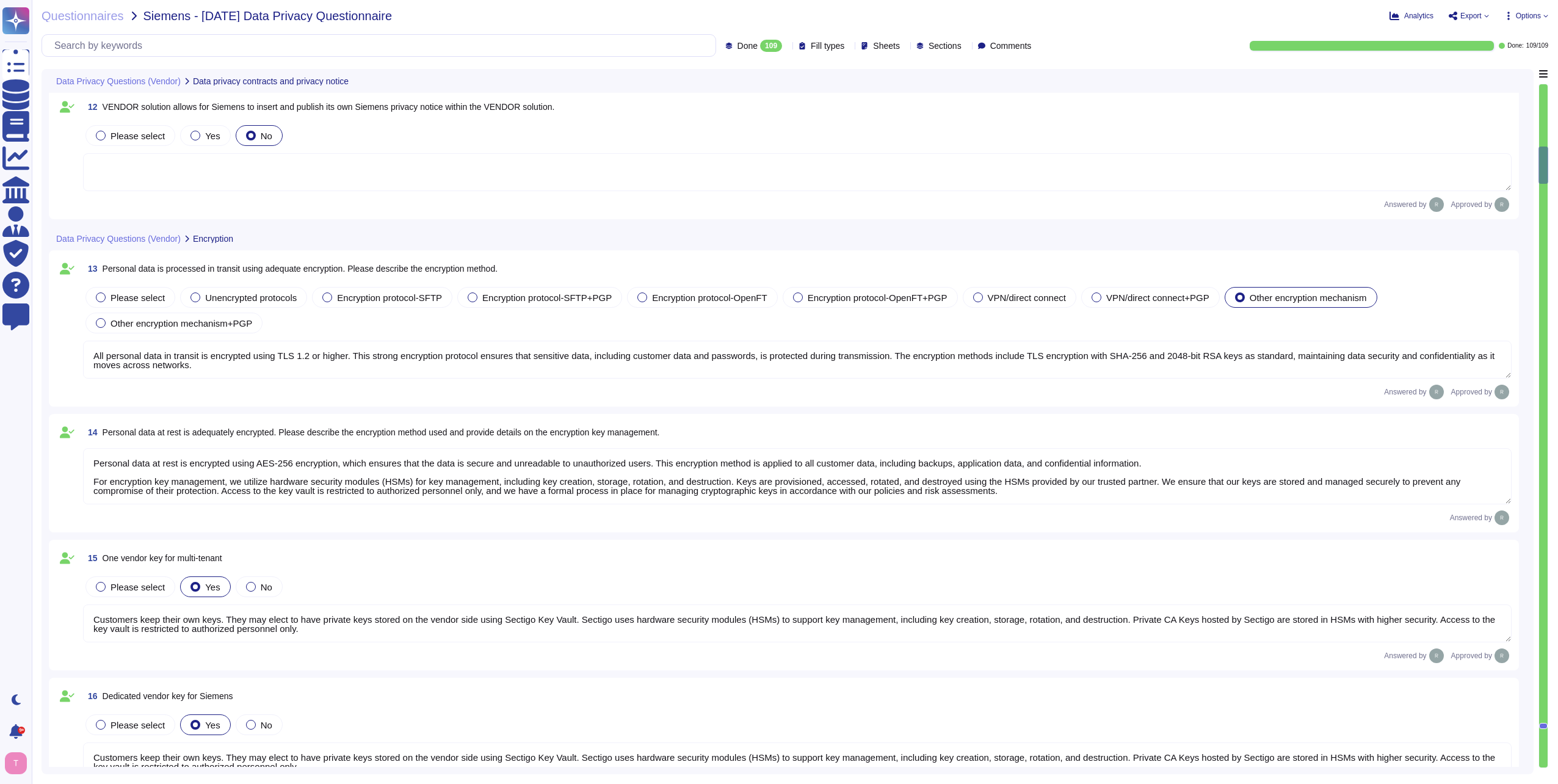
type textarea "Our Solution is a SaaS which can be accessed through internet. Customers keep t…"
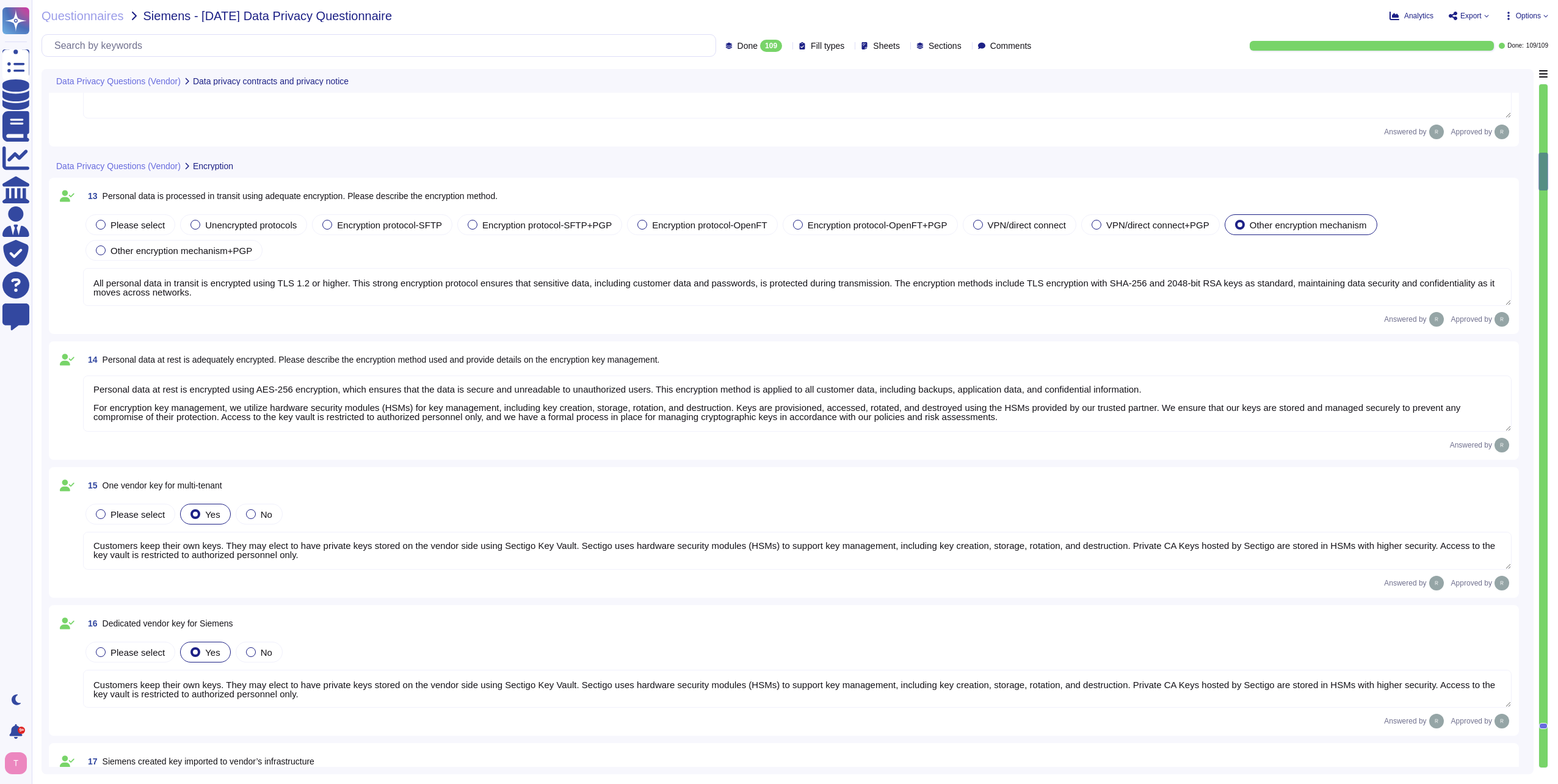
type textarea "Our Solution is a SaaS which can be accessed through internet. Customers keep t…"
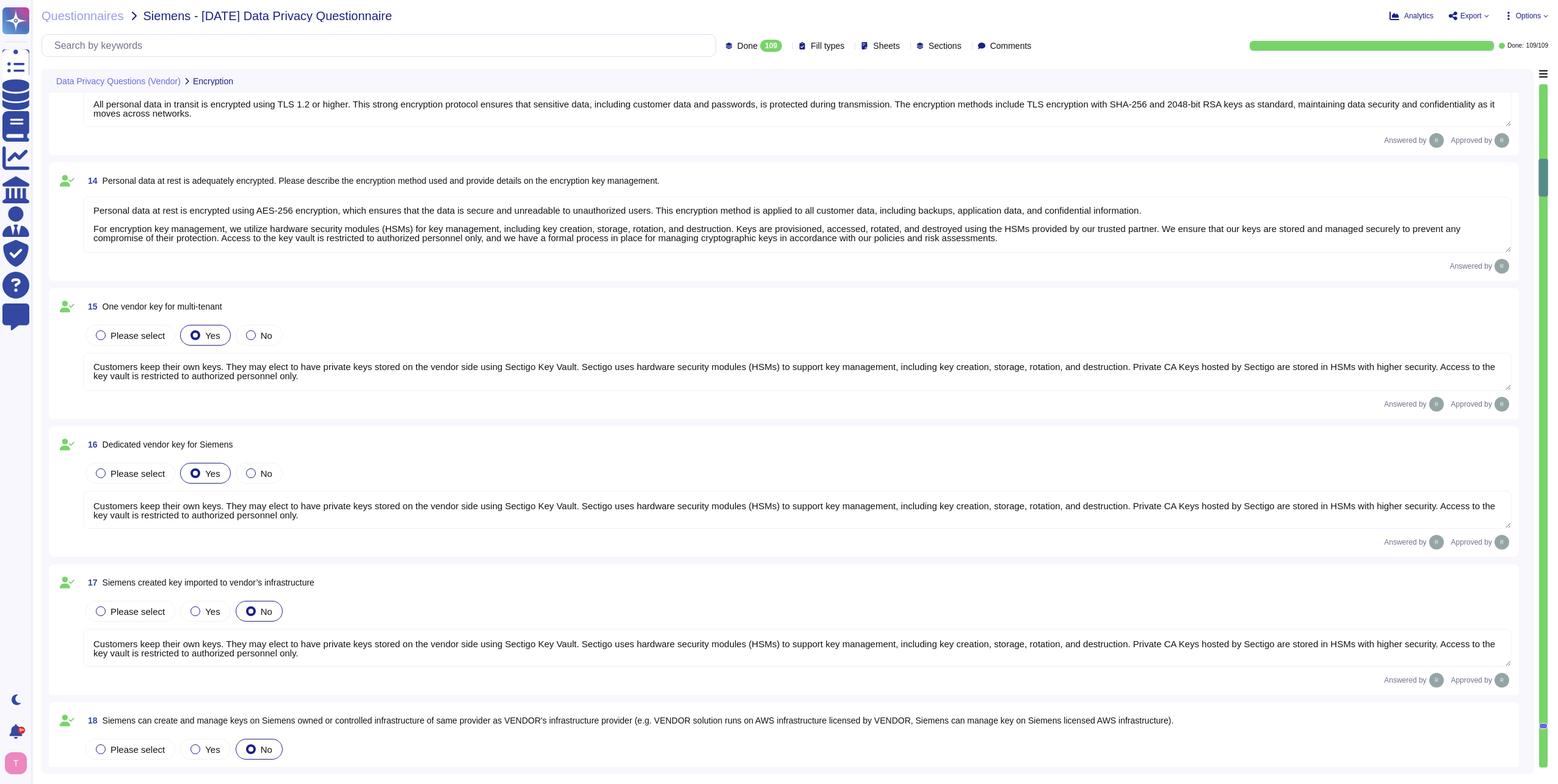
scroll to position [1914, 0]
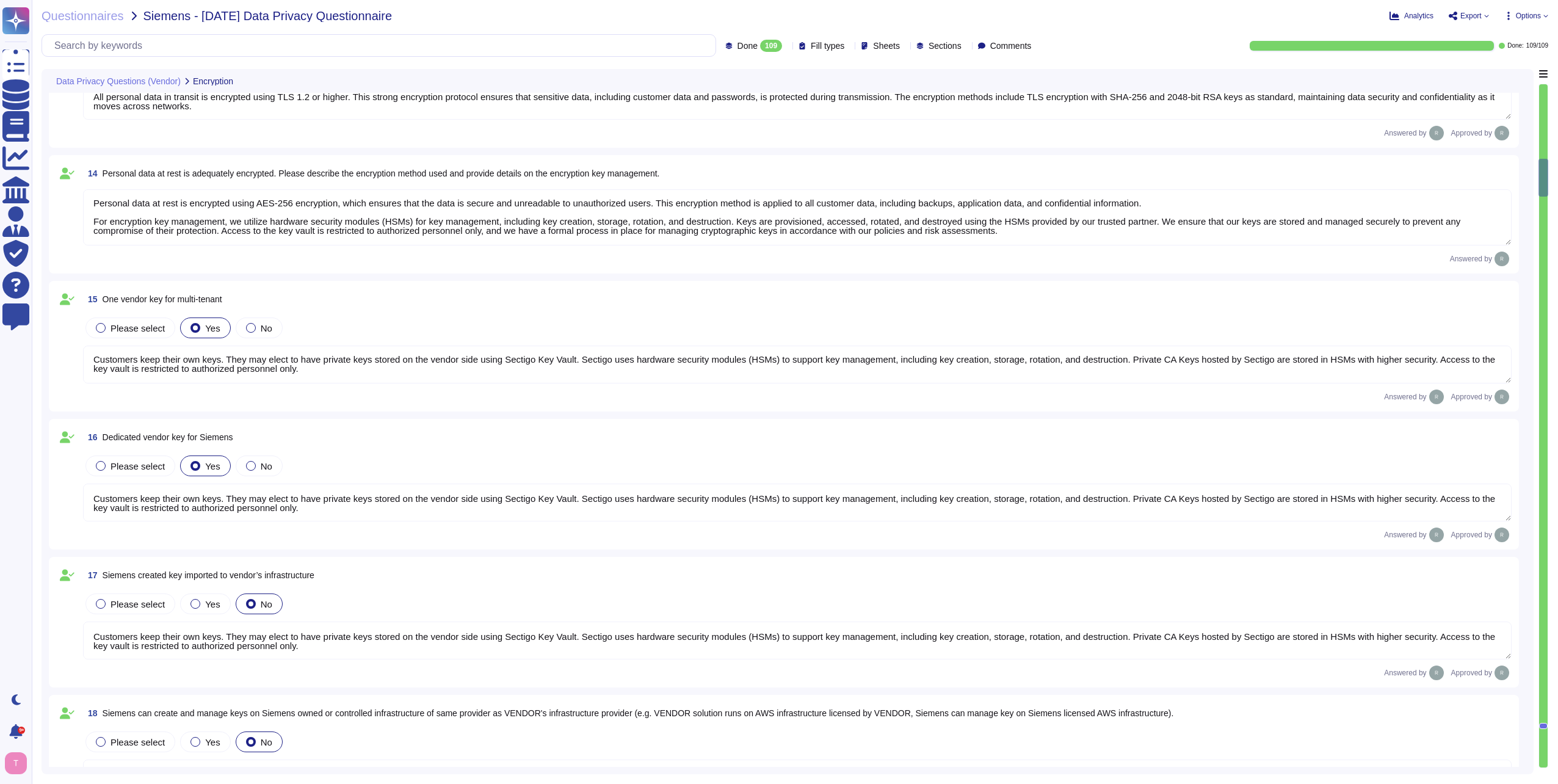
click at [354, 370] on textarea "Customers keep their own keys. They may elect to have private keys stored on th…" at bounding box center [797, 364] width 1428 height 38
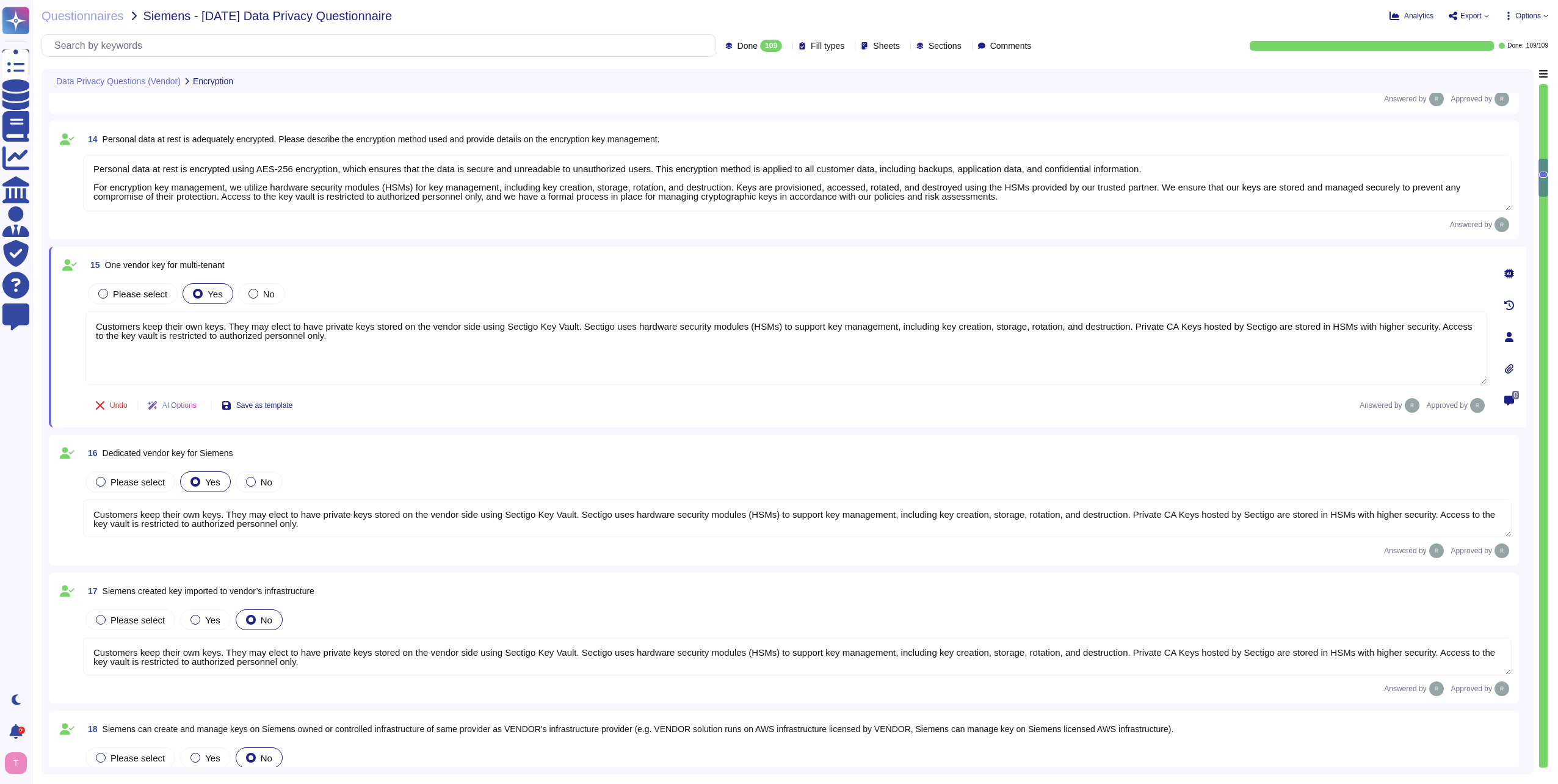
scroll to position [1976, 0]
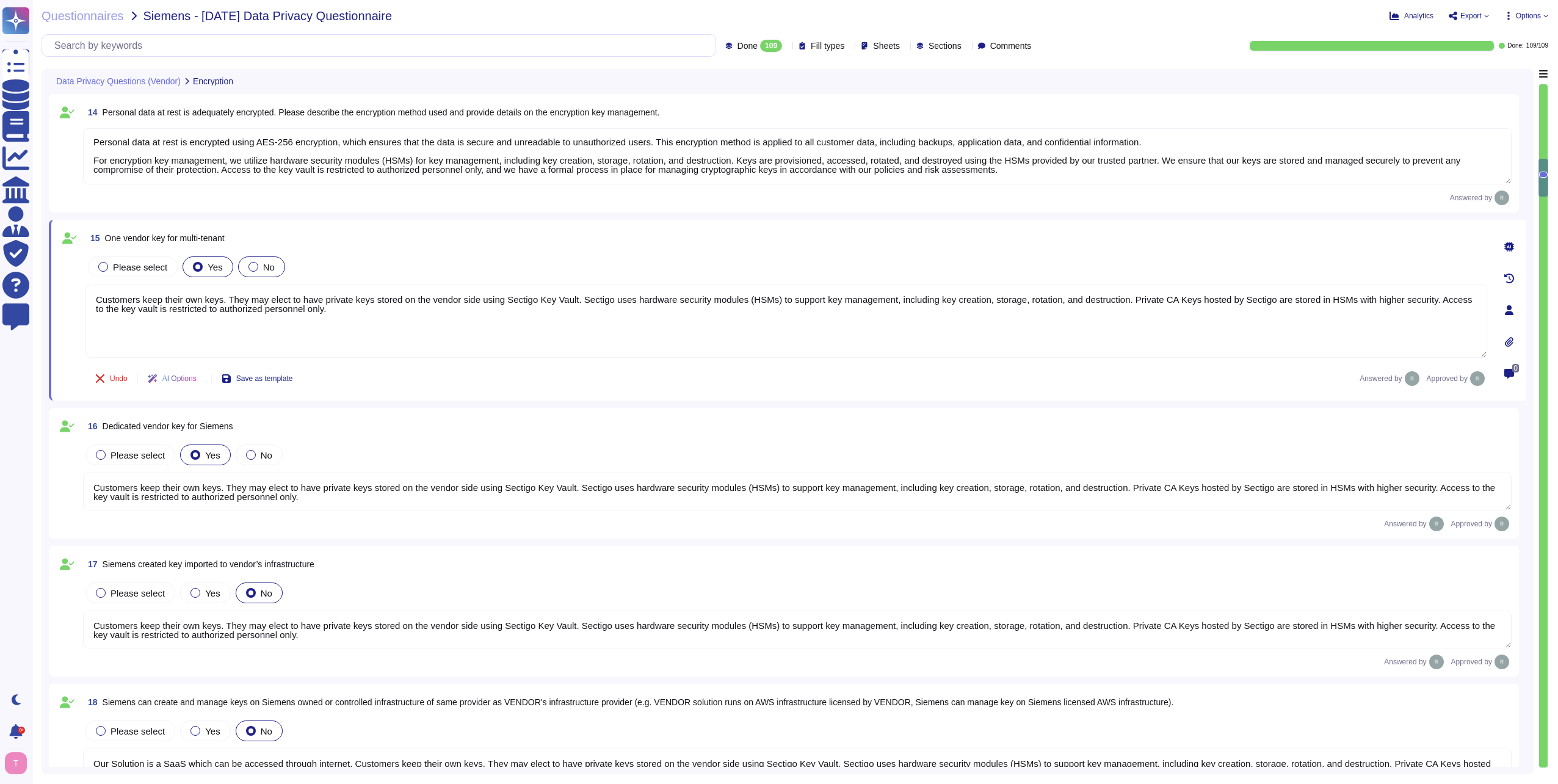
click at [251, 266] on div at bounding box center [253, 267] width 10 height 10
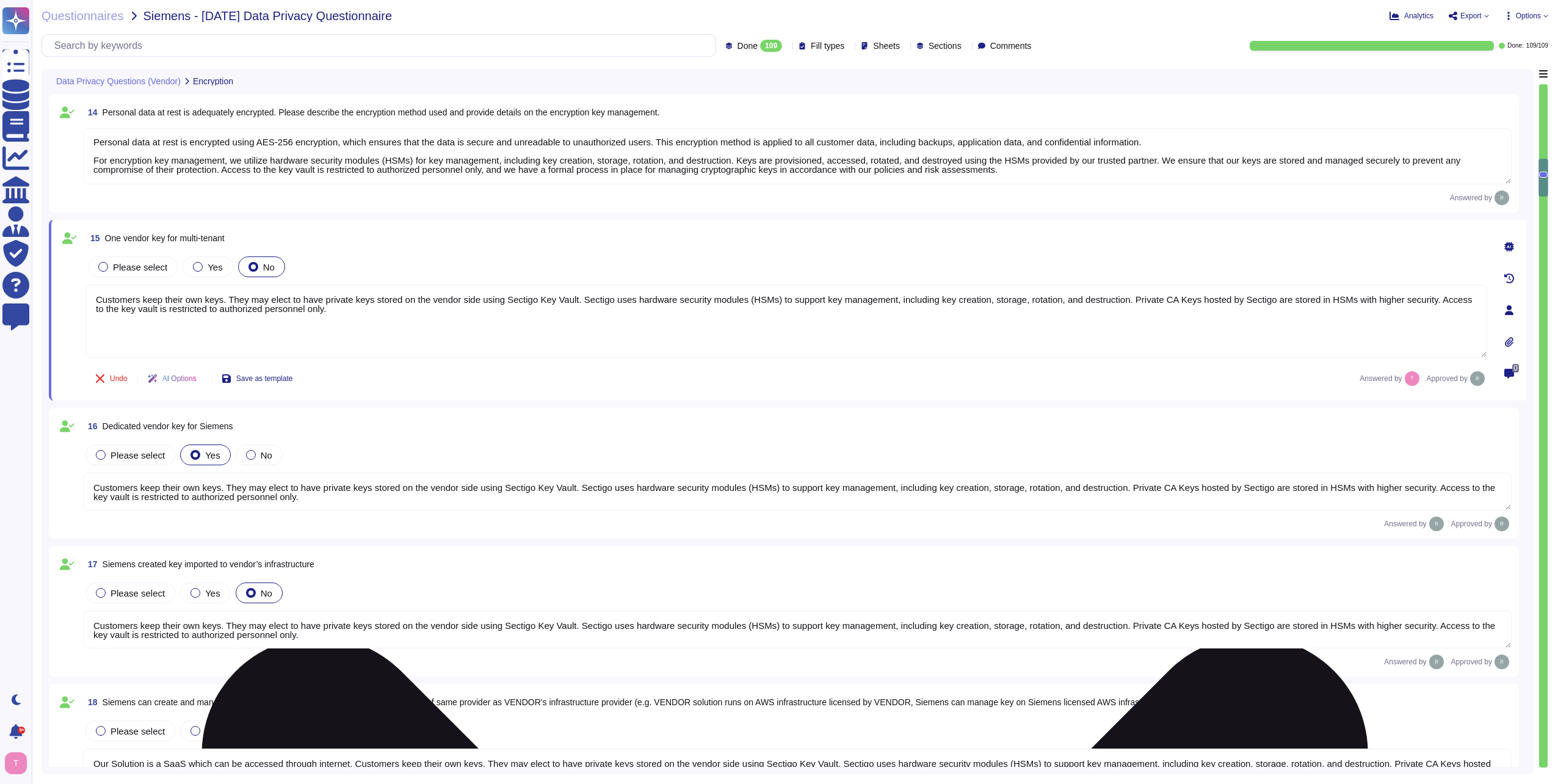
drag, startPoint x: 228, startPoint y: 296, endPoint x: 460, endPoint y: 337, distance: 235.6
click at [460, 337] on textarea "Customers keep their own keys. They may elect to have private keys stored on th…" at bounding box center [786, 321] width 1402 height 74
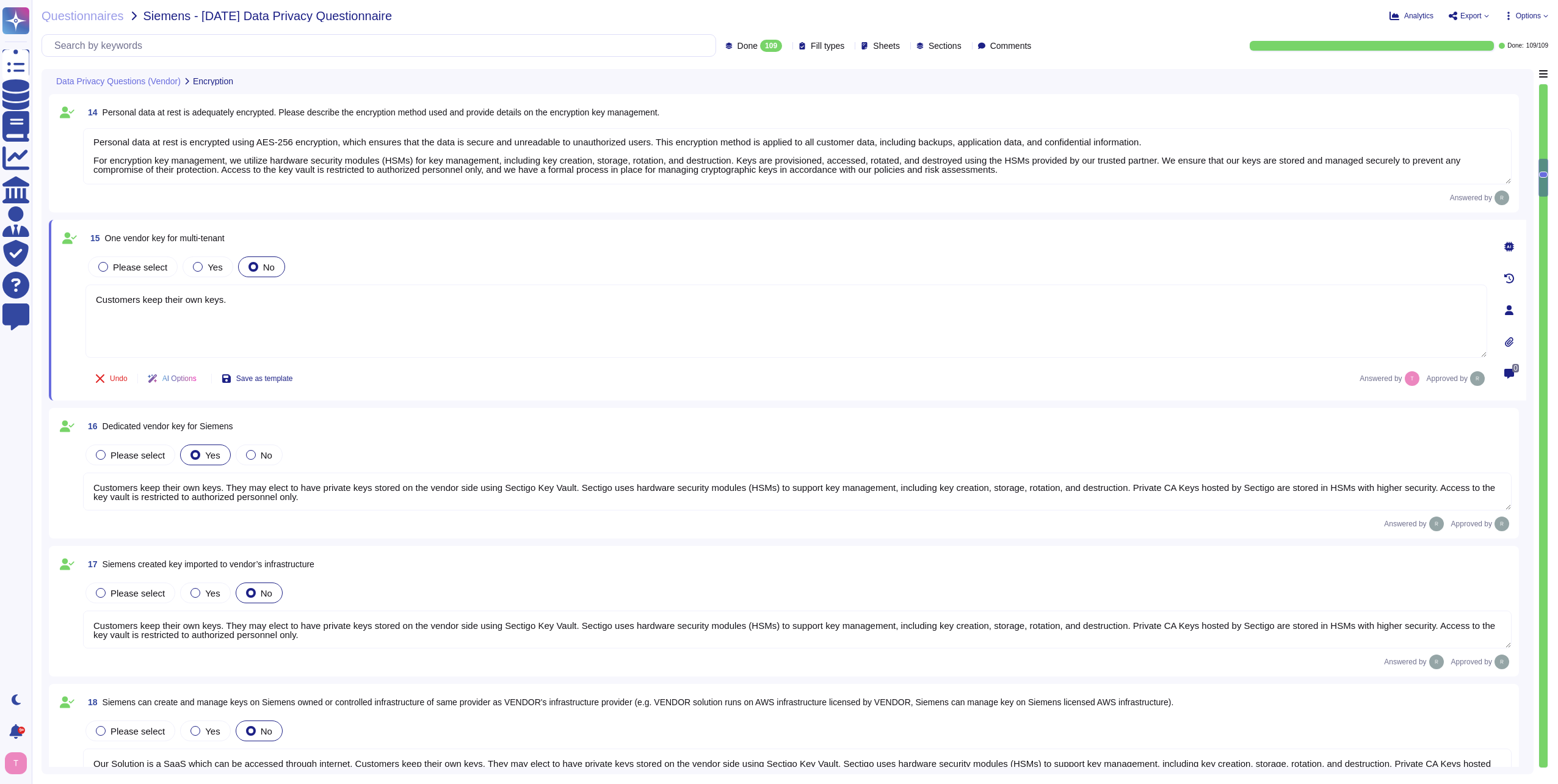
drag, startPoint x: 290, startPoint y: 300, endPoint x: -3, endPoint y: 326, distance: 294.2
click at [0, 326] on html "Questionnaires Knowledge Base Documents Analytics CAIQ / SIG Admin Trust Center…" at bounding box center [779, 392] width 1558 height 784
type textarea "Customers keep their own keys. They may elect to have private keys stored on th…"
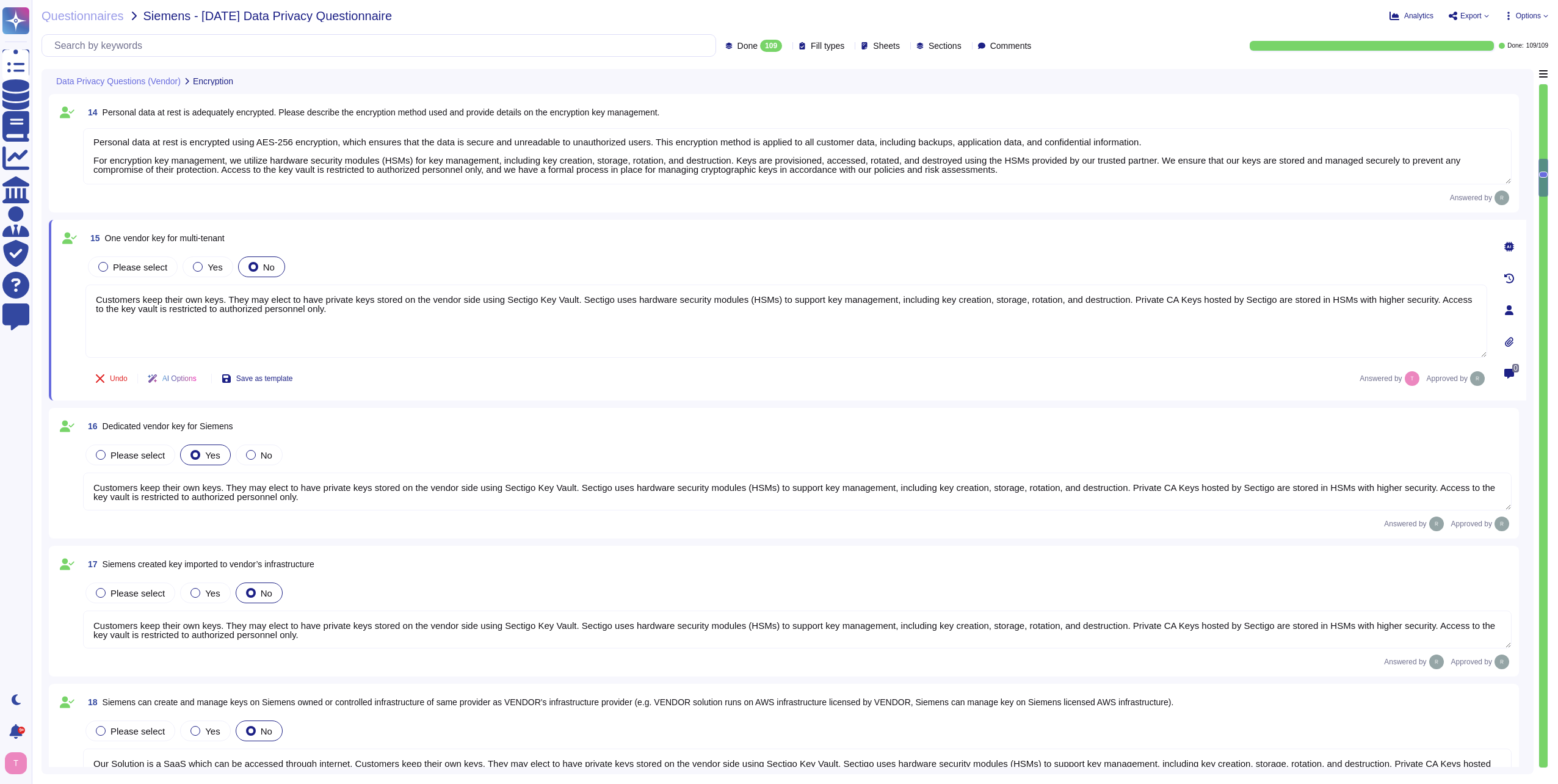
click at [409, 398] on div "15 One vendor key for multi-tenant Please select Yes No Customers keep their ow…" at bounding box center [788, 310] width 1477 height 181
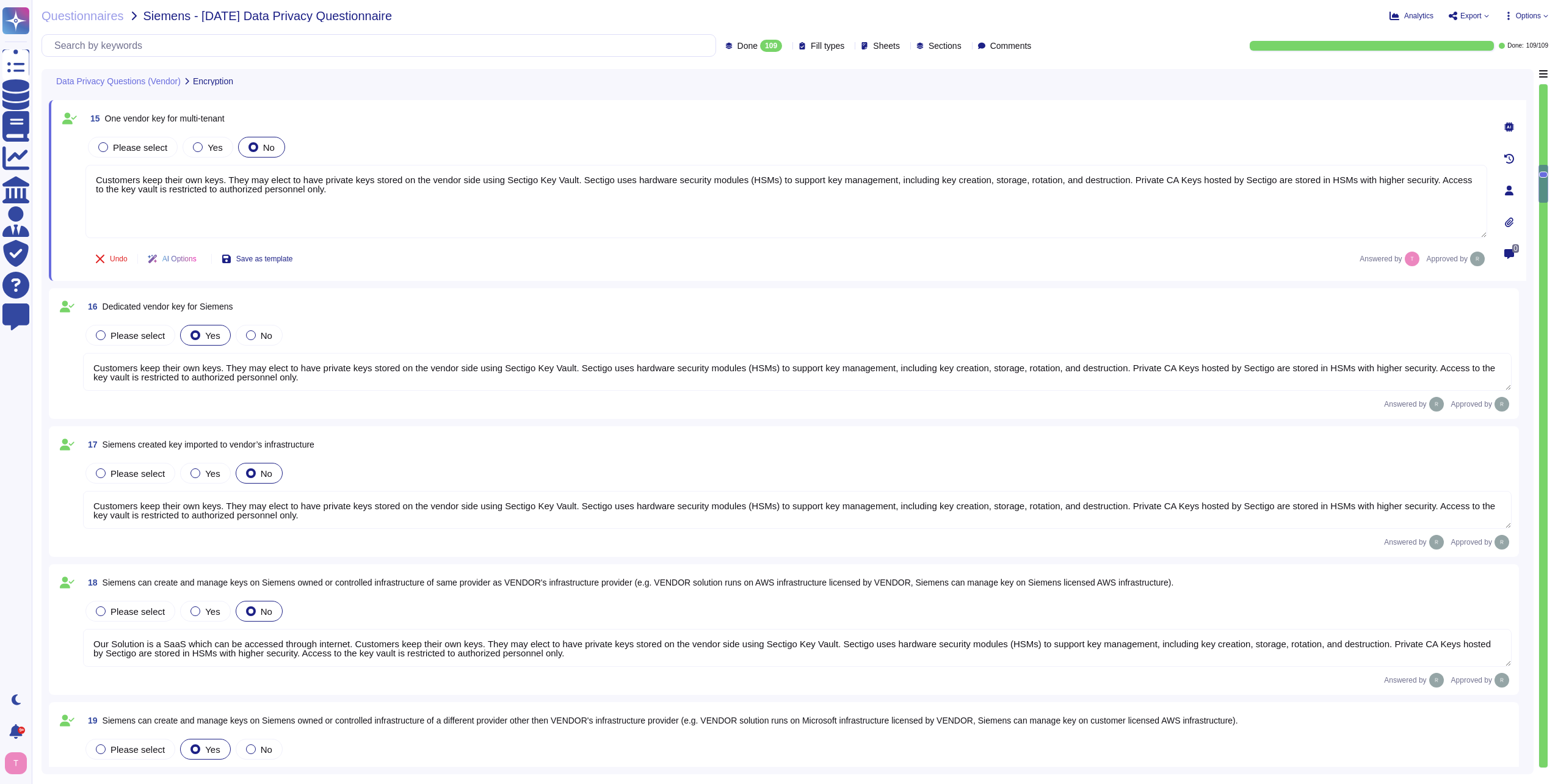
type textarea "All personal data is protected by encryption mechanisms, including encryption i…"
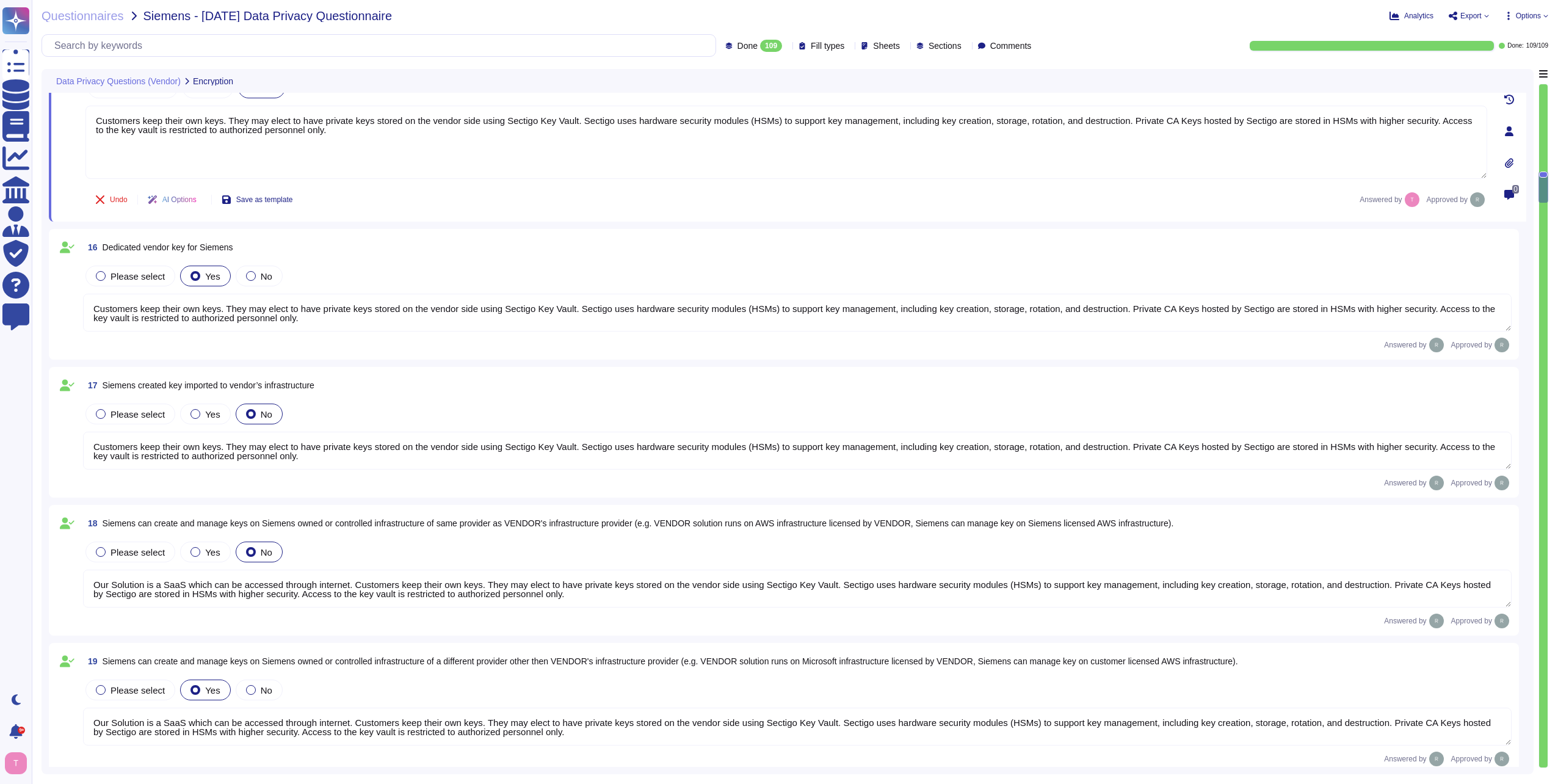
type textarea "A formal process to manage cryptographic keys shall be developed and implemente…"
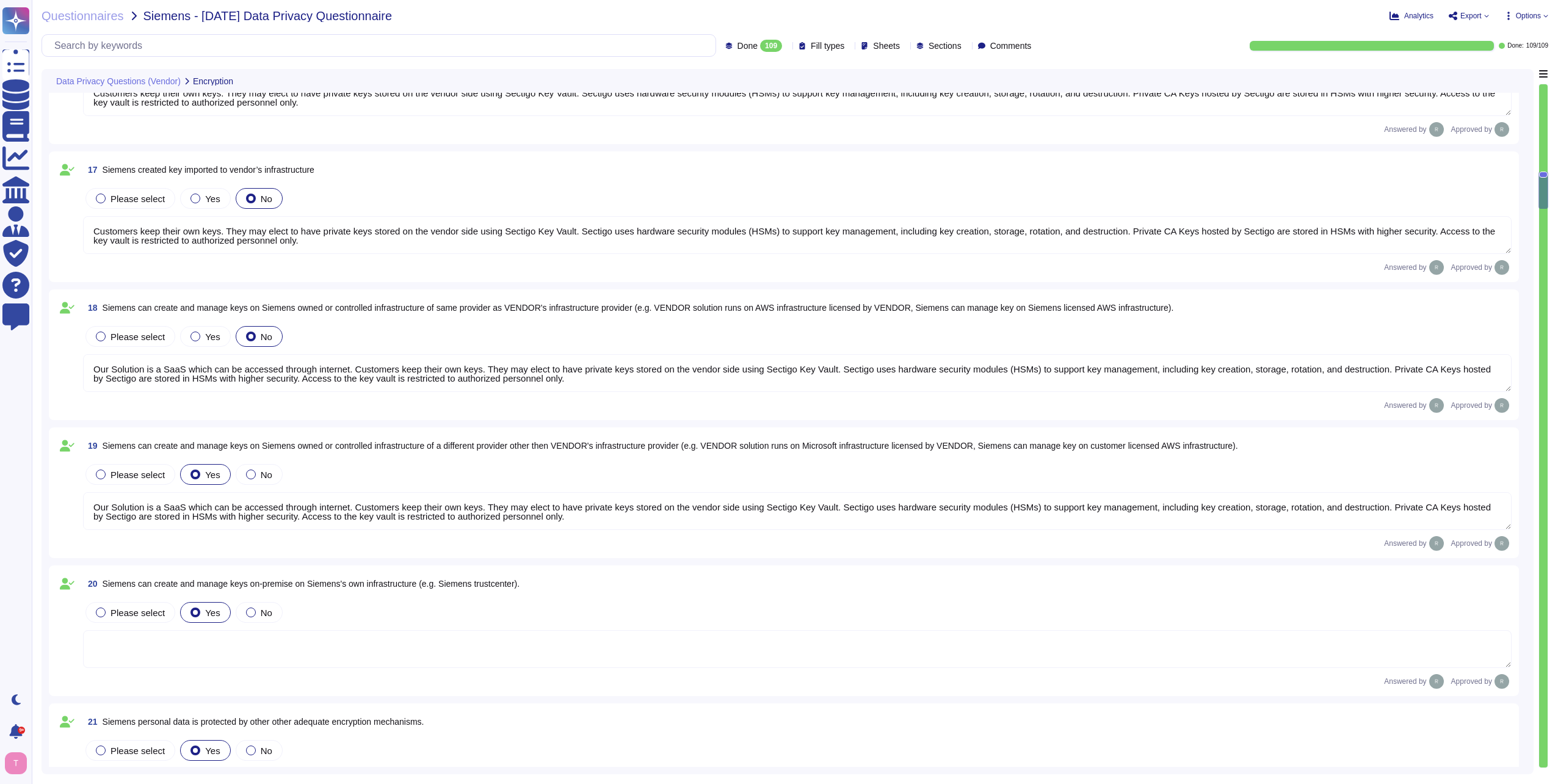
type textarea "We use data masking techniques to obfuscate sensitive customer data during proc…"
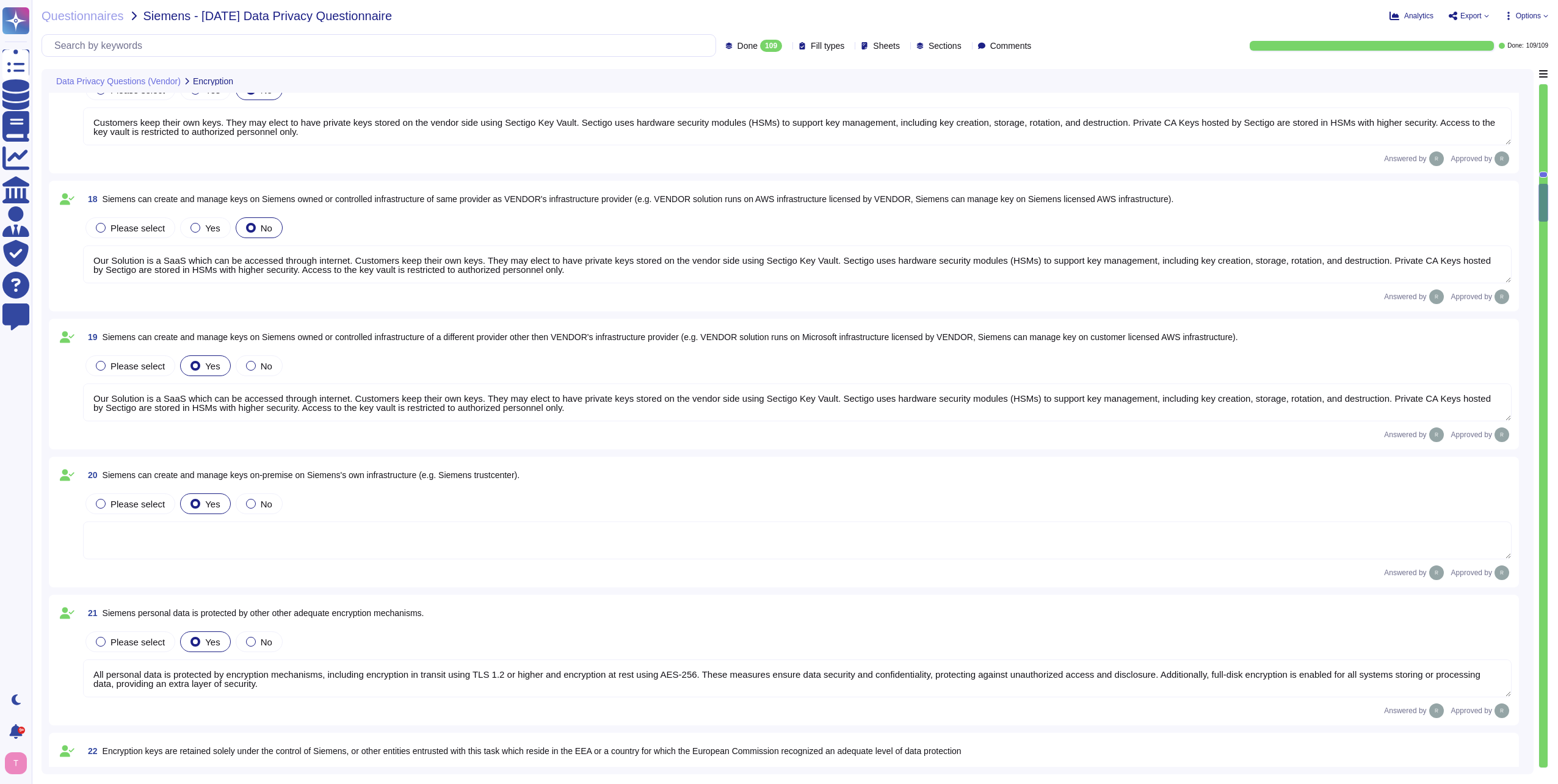
type textarea "We have implemented several measures to restore the availability and access to …"
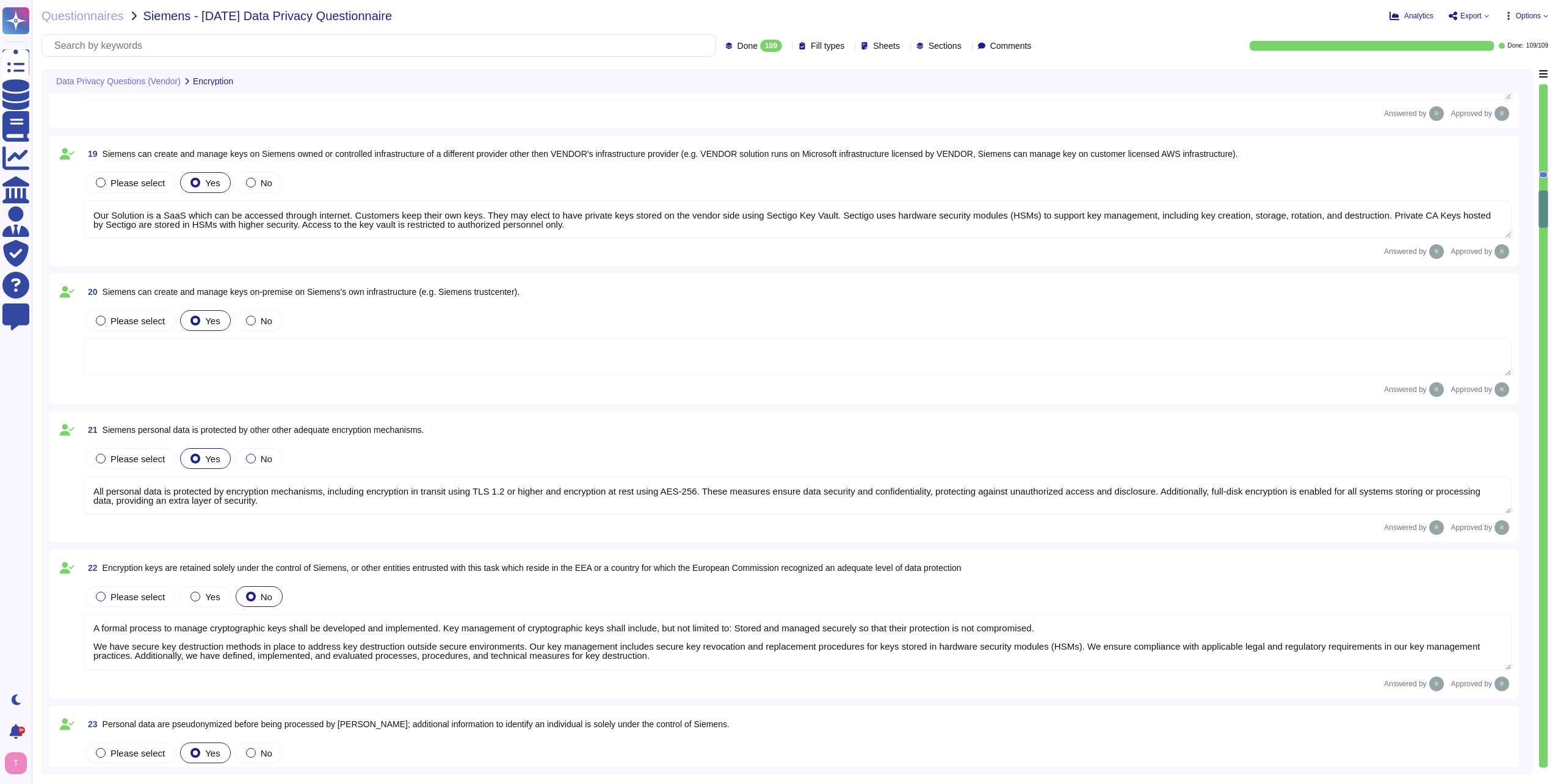
scroll to position [0, 0]
drag, startPoint x: 664, startPoint y: 659, endPoint x: 75, endPoint y: 617, distance: 590.5
click at [79, 618] on div "22 Encryption keys are retained solely under the control of Siemens, or other e…" at bounding box center [783, 624] width 1455 height 134
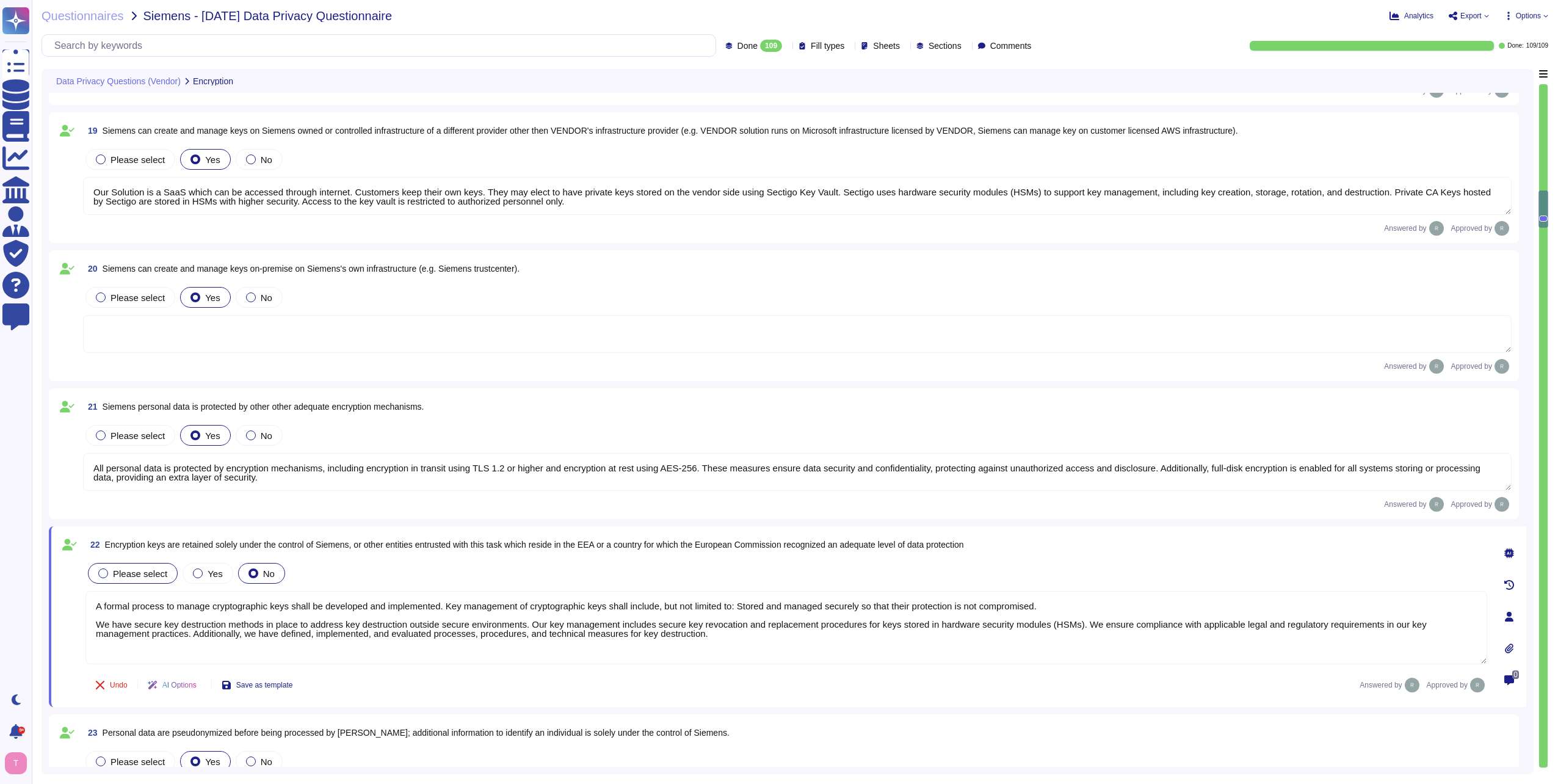
click at [101, 574] on div at bounding box center [103, 573] width 10 height 10
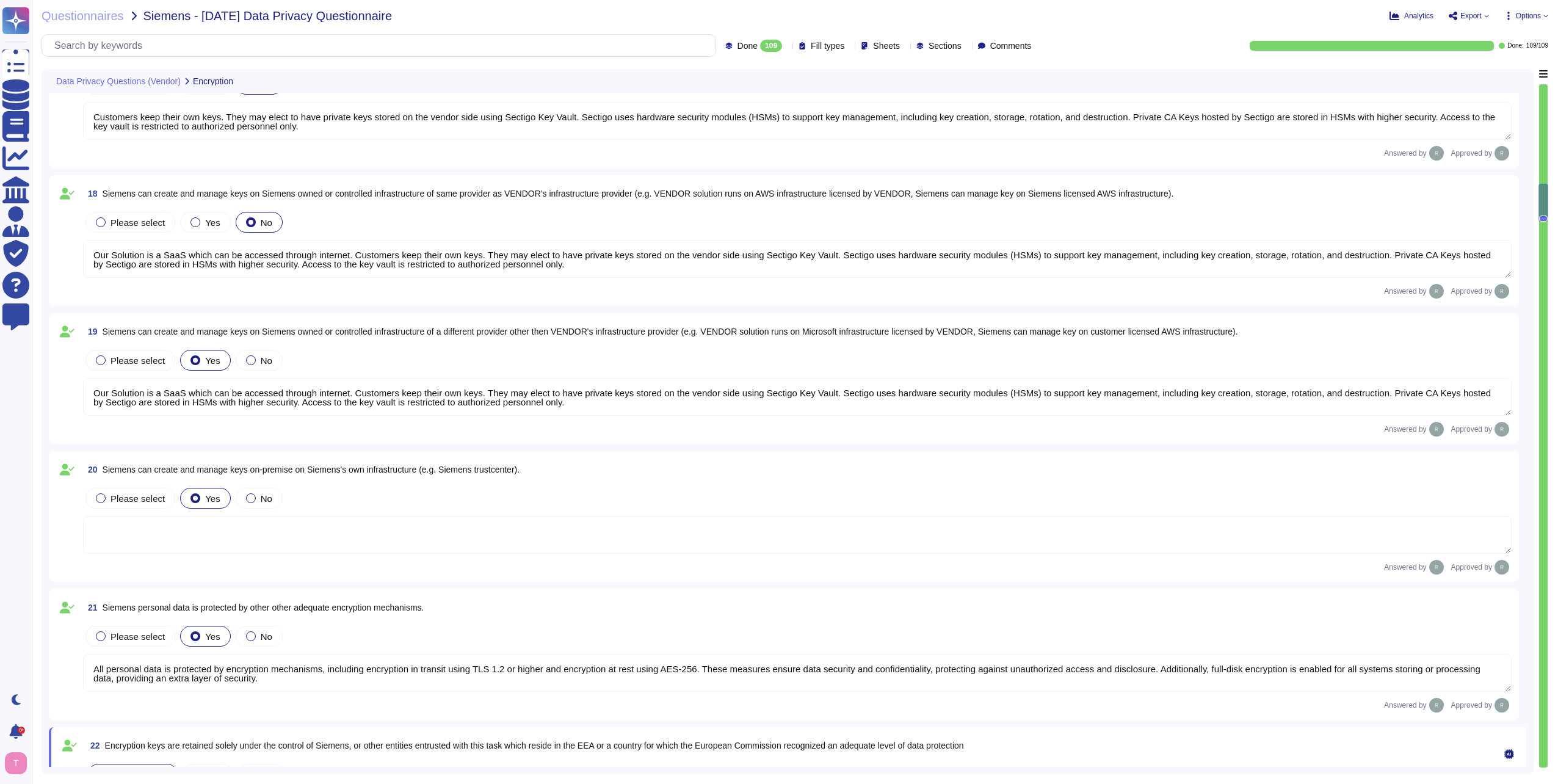
type textarea "Customers keep their own keys. They may elect to have private keys stored on th…"
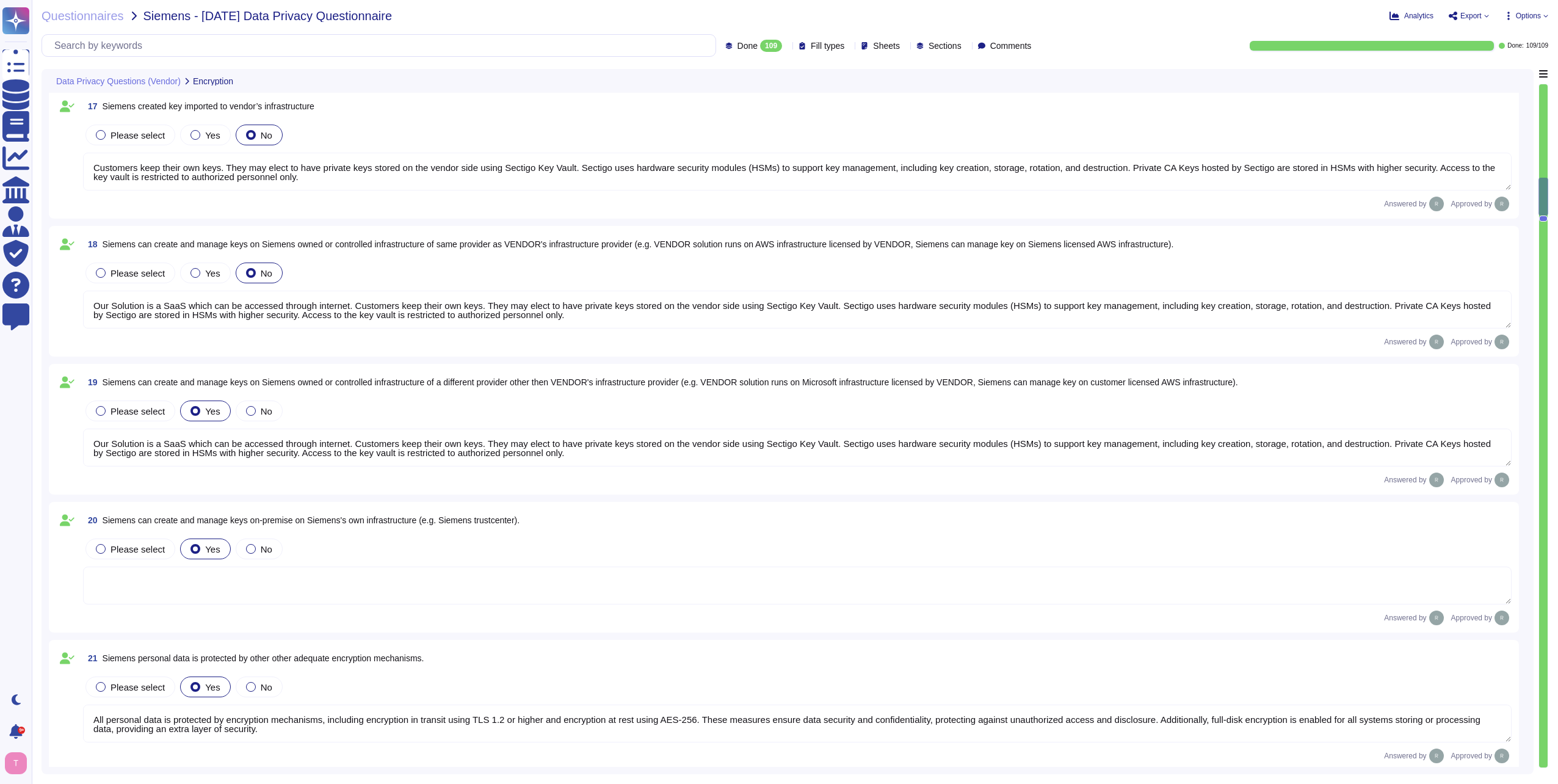
drag, startPoint x: 93, startPoint y: 166, endPoint x: 397, endPoint y: 175, distance: 304.1
click at [397, 175] on textarea "Customers keep their own keys. They may elect to have private keys stored on th…" at bounding box center [797, 171] width 1428 height 38
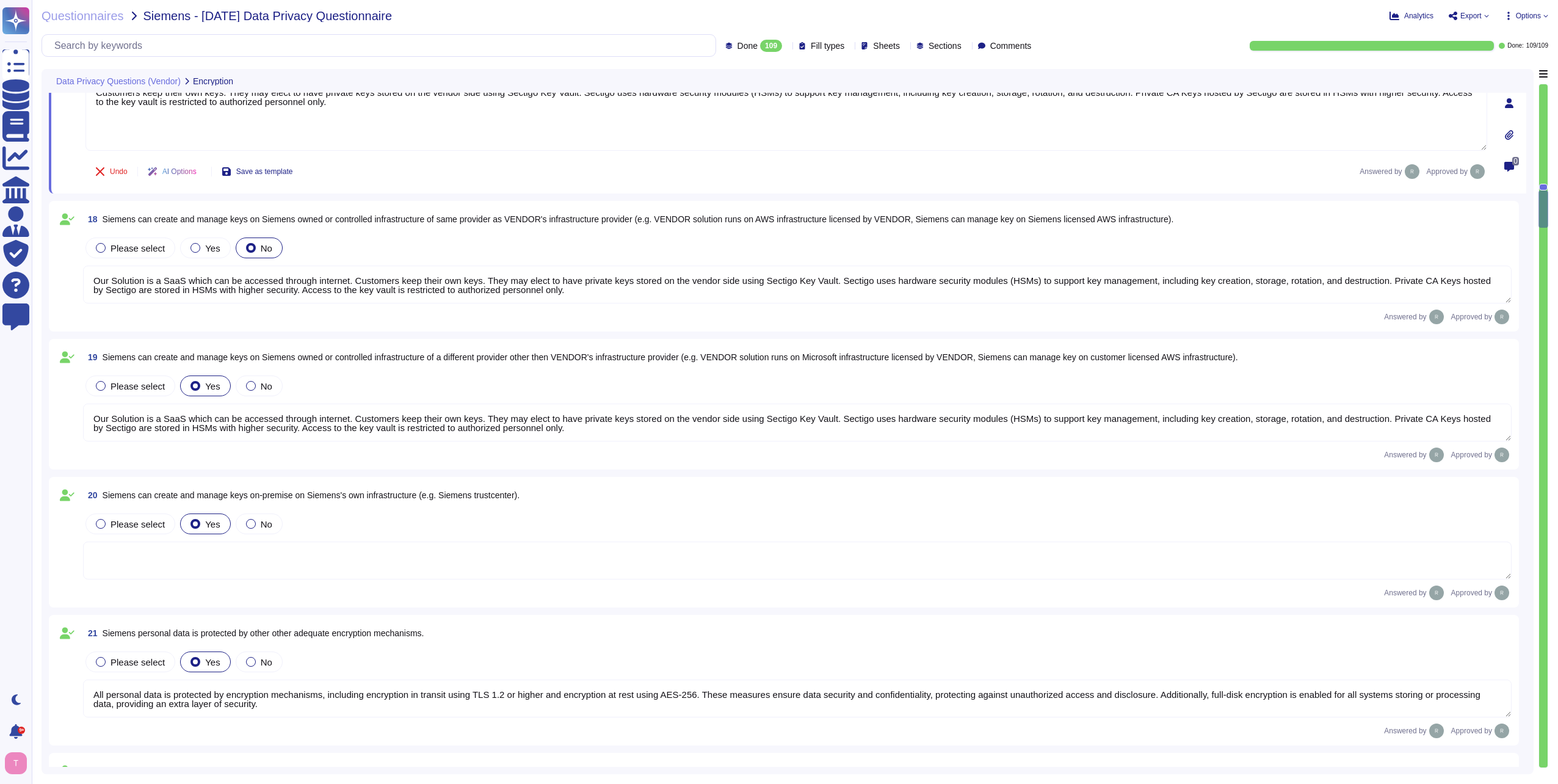
scroll to position [2612, 0]
type textarea "We have implemented several measures to restore the availability and access to …"
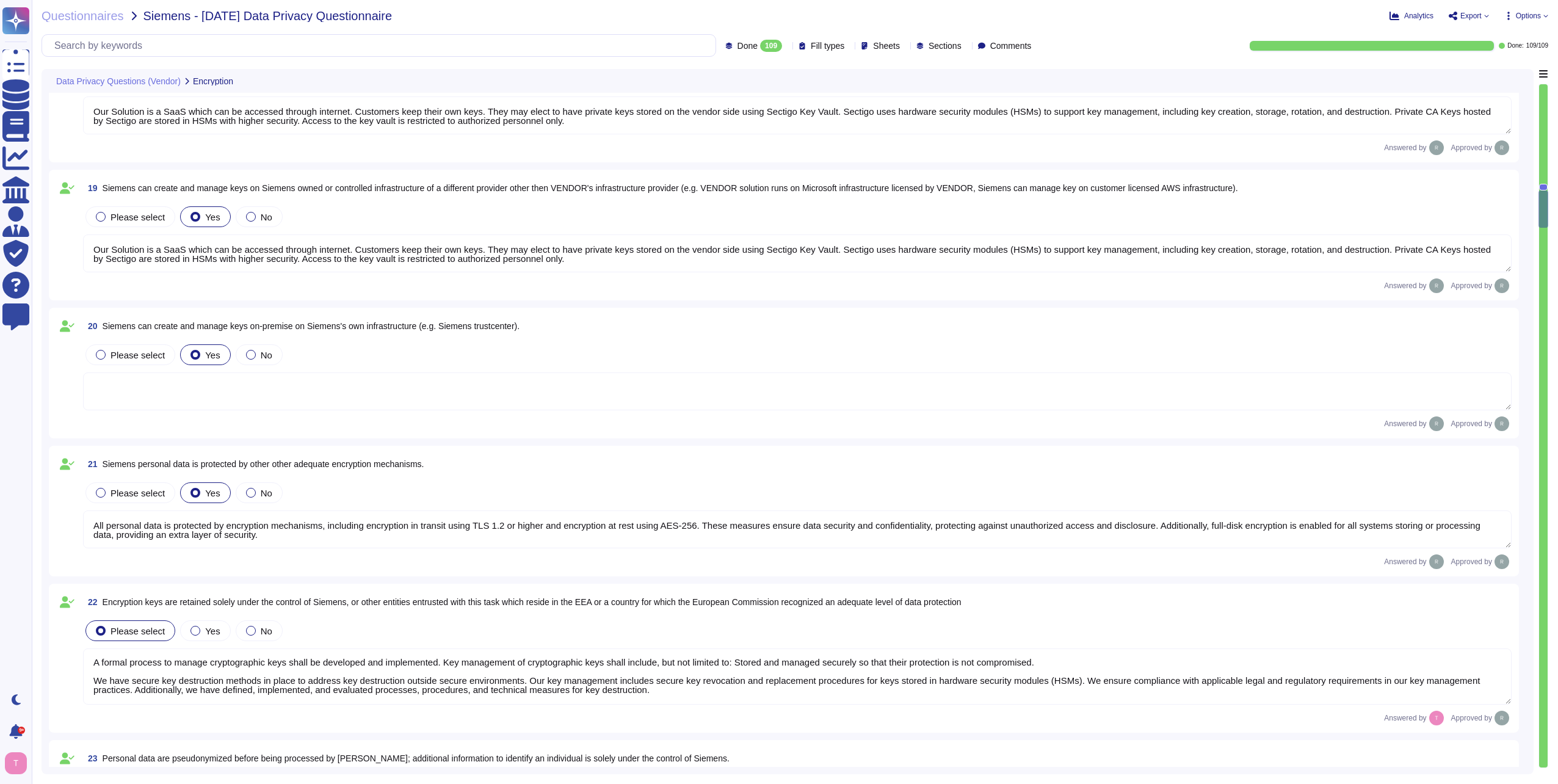
scroll to position [0, 0]
drag, startPoint x: 675, startPoint y: 696, endPoint x: -3, endPoint y: 643, distance: 680.1
click at [0, 643] on html "Questionnaires Knowledge Base Documents Analytics CAIQ / SIG Admin Trust Center…" at bounding box center [779, 392] width 1558 height 784
type textarea "Customers keep their own keys. They may elect to have private keys stored on th…"
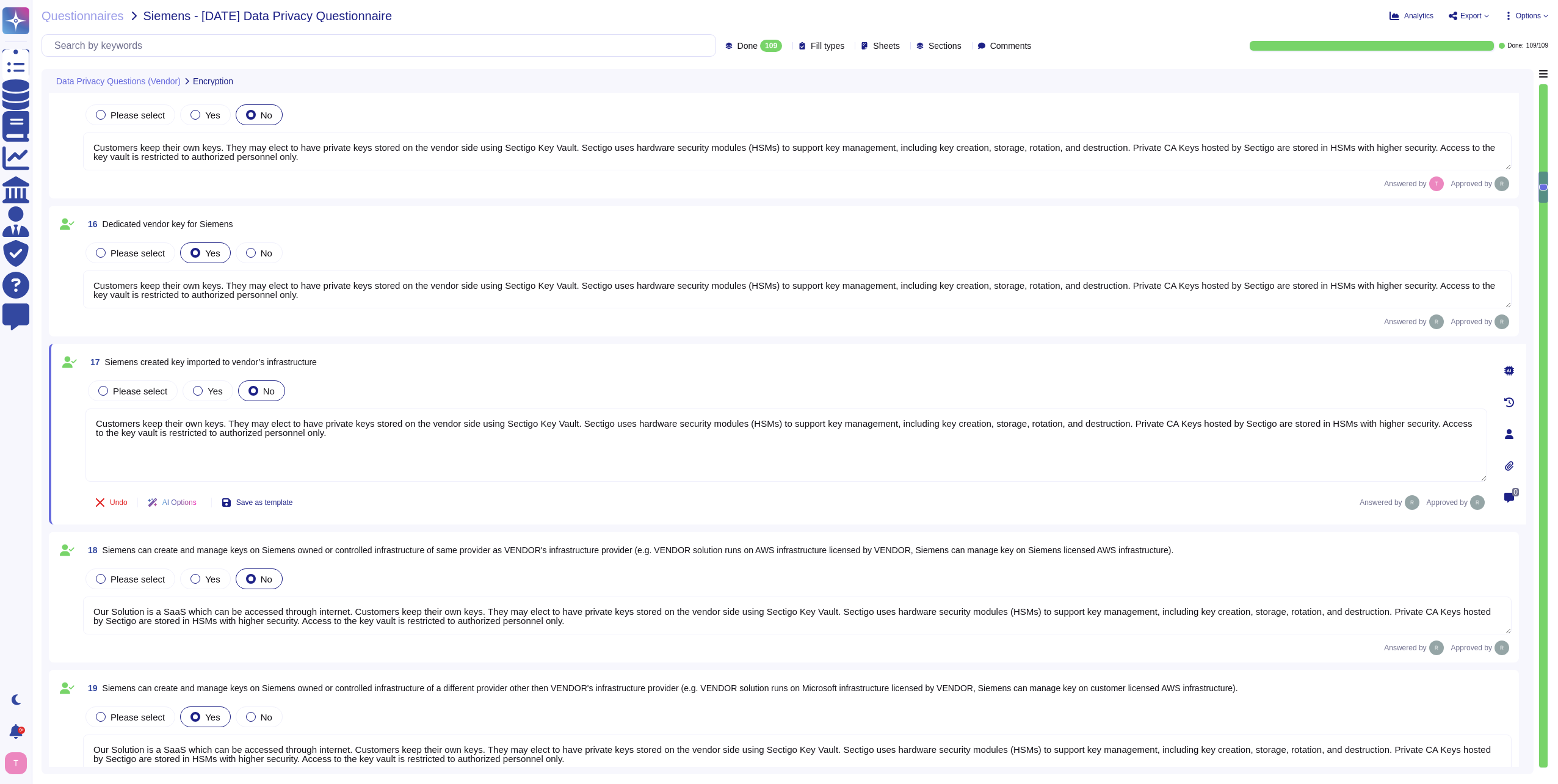
type textarea "All personal data in transit is encrypted using TLS 1.2 or higher. This strong …"
type textarea "Personal data at rest is encrypted using AES-256 encryption, which ensures that…"
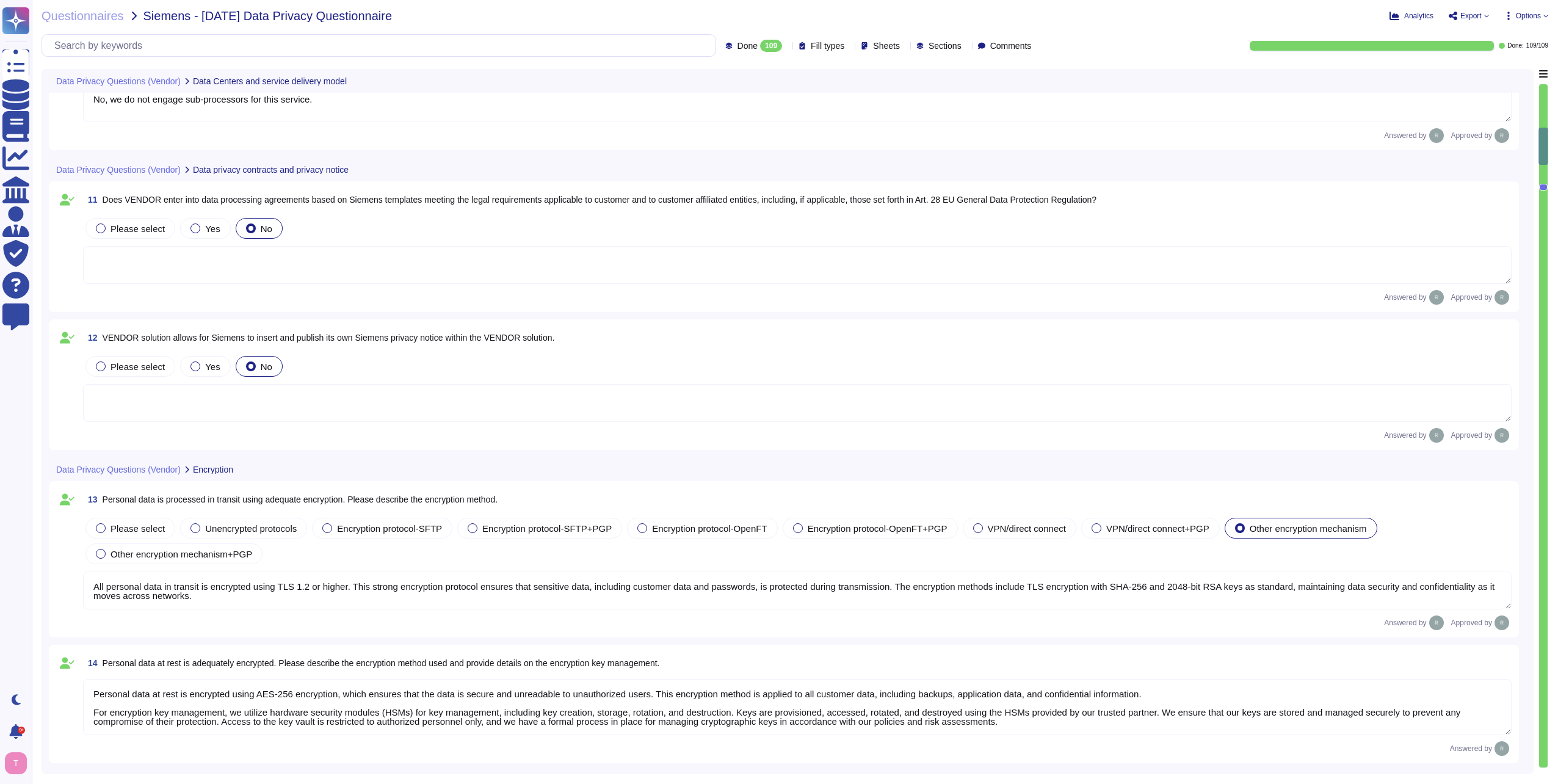
type textarea "Our data centers where the solution is hosted are located in the [GEOGRAPHIC_DA…"
type textarea "The data centers are operated by Equinix, Inc. and TeleData UK Ltd.."
type textarea "Yes, Siemens can select the data center location for hosting customer personal …"
type textarea "No, we do not engage sub-processors for this service."
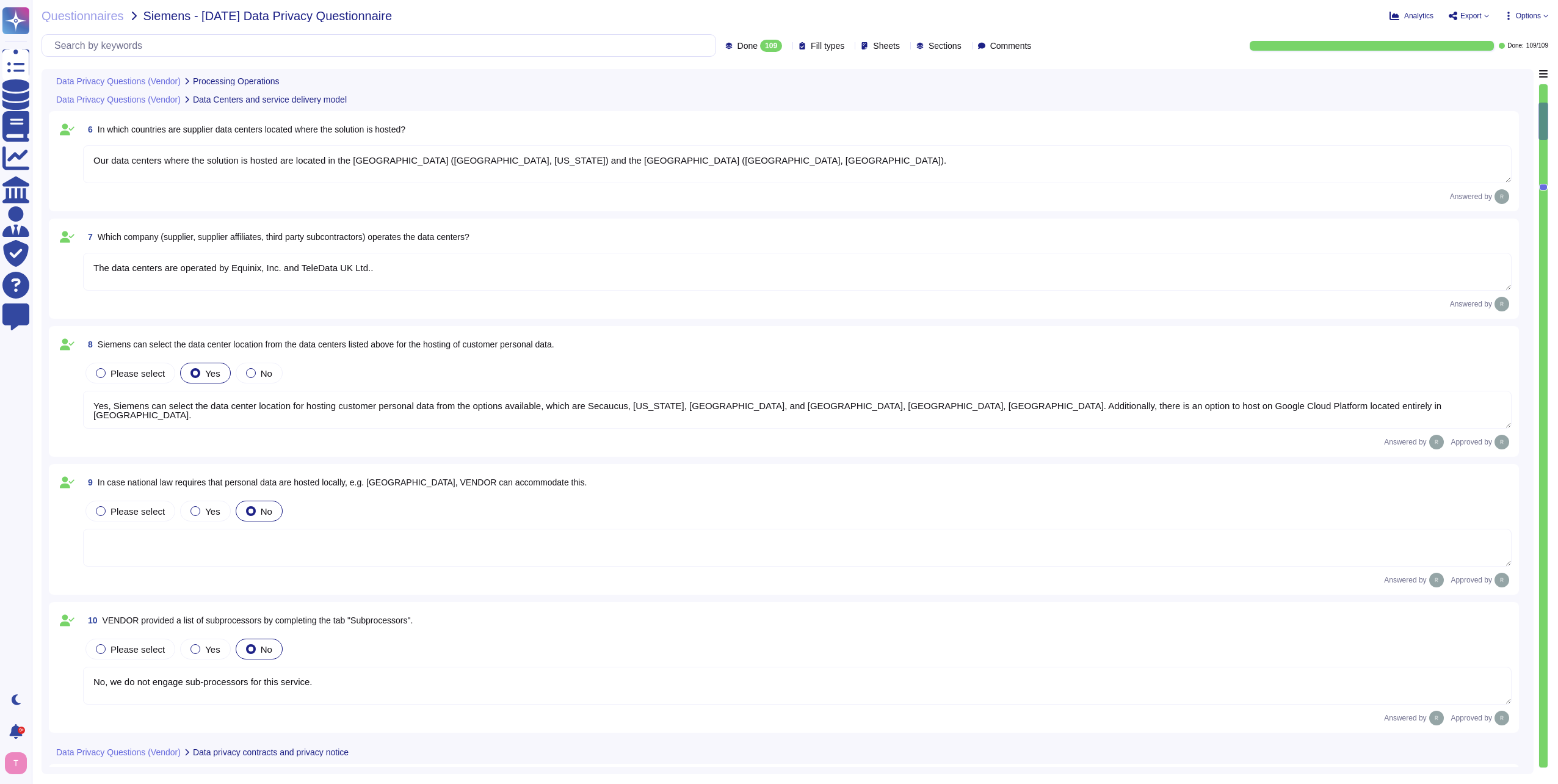
type textarea "Sectigo processes personal data primarily in the role of a data processor on be…"
type textarea "No, the personal data processed does not include special categories of personal…"
type textarea "Yes, our organization has appointed a data protection officer who is responsibl…"
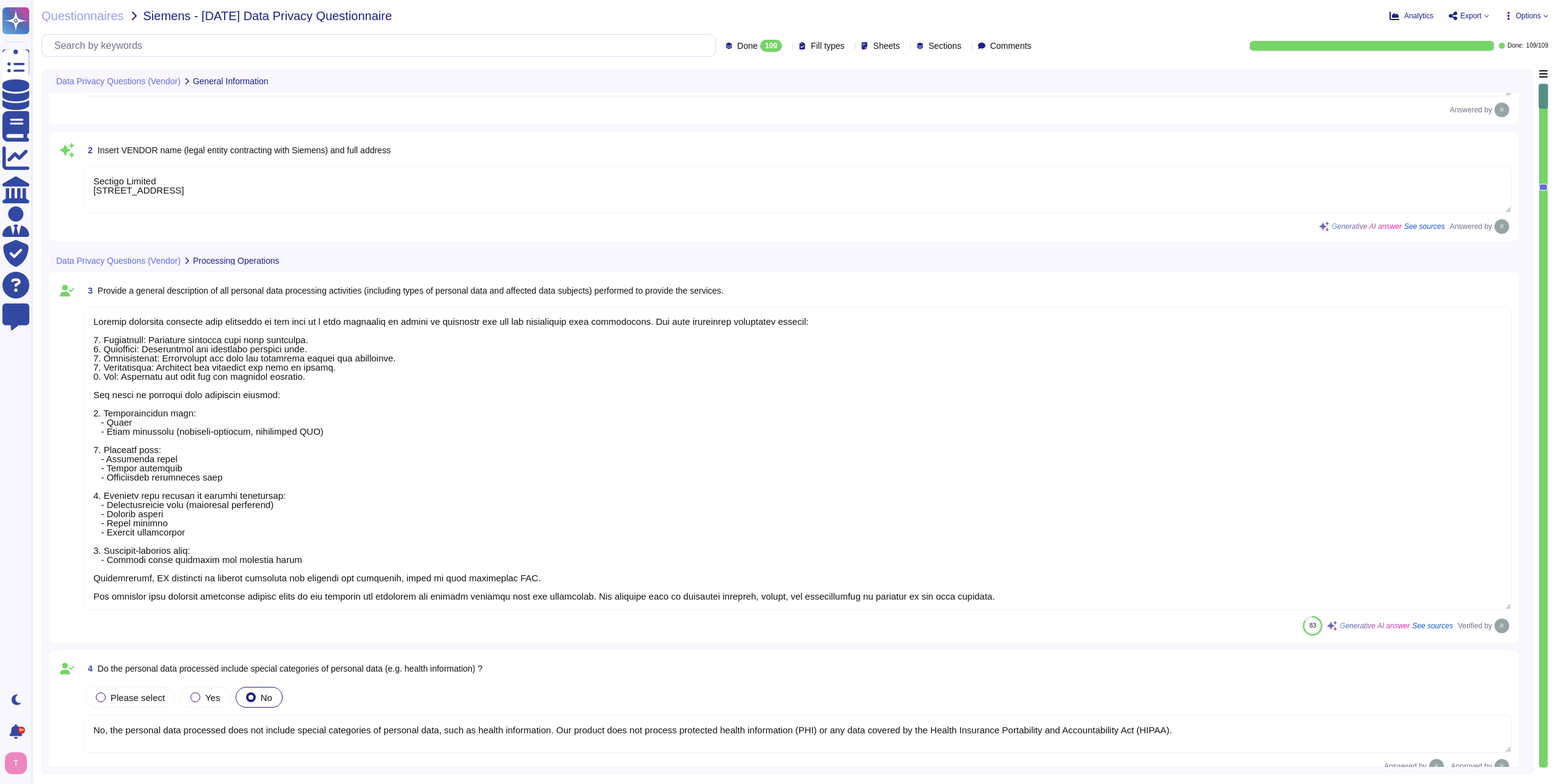
type textarea "[DATE]"
type textarea "Sectigo Limited [STREET_ADDRESS]"
